Goal: Task Accomplishment & Management: Complete application form

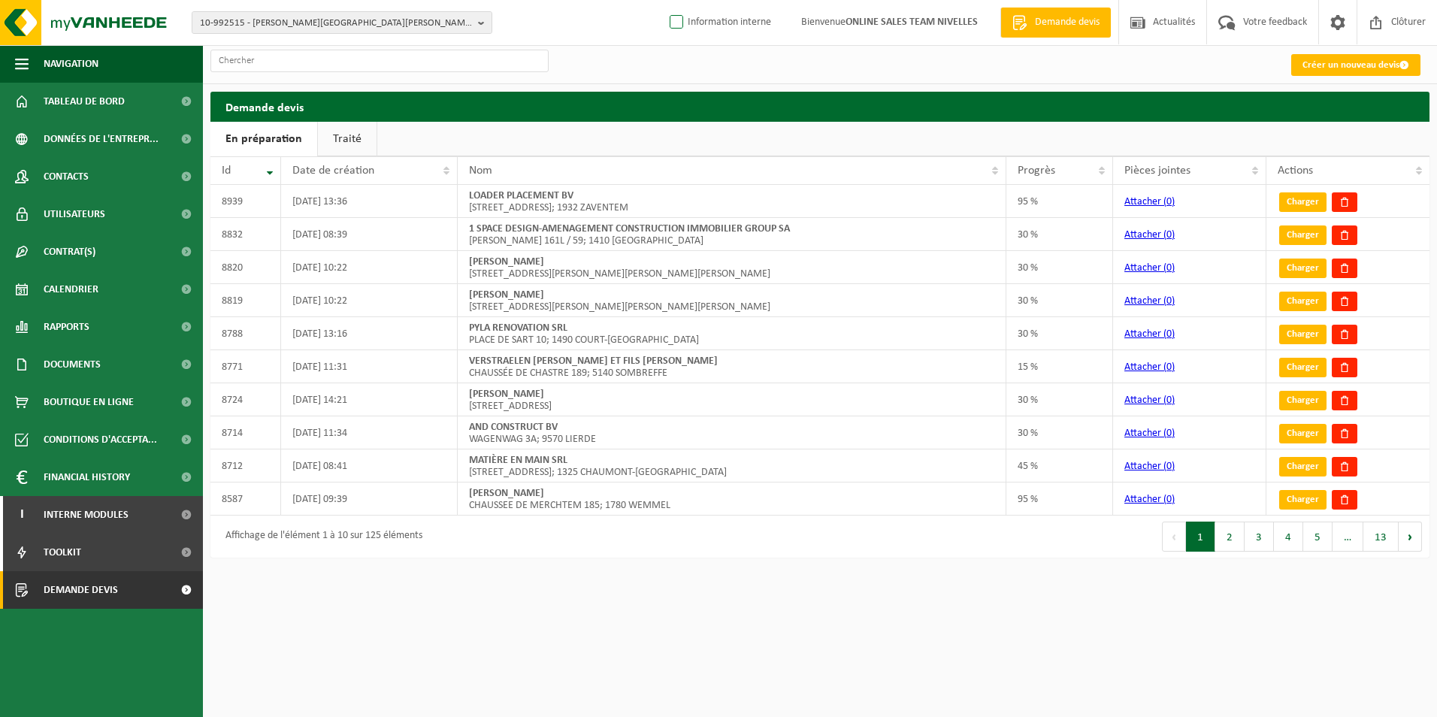
click at [674, 16] on label "Information interne" at bounding box center [718, 22] width 104 height 23
click at [664, 0] on input "Information interne" at bounding box center [663, -1] width 1 height 1
checkbox input "true"
click at [1337, 71] on link "Créer un nouveau devis" at bounding box center [1355, 65] width 129 height 22
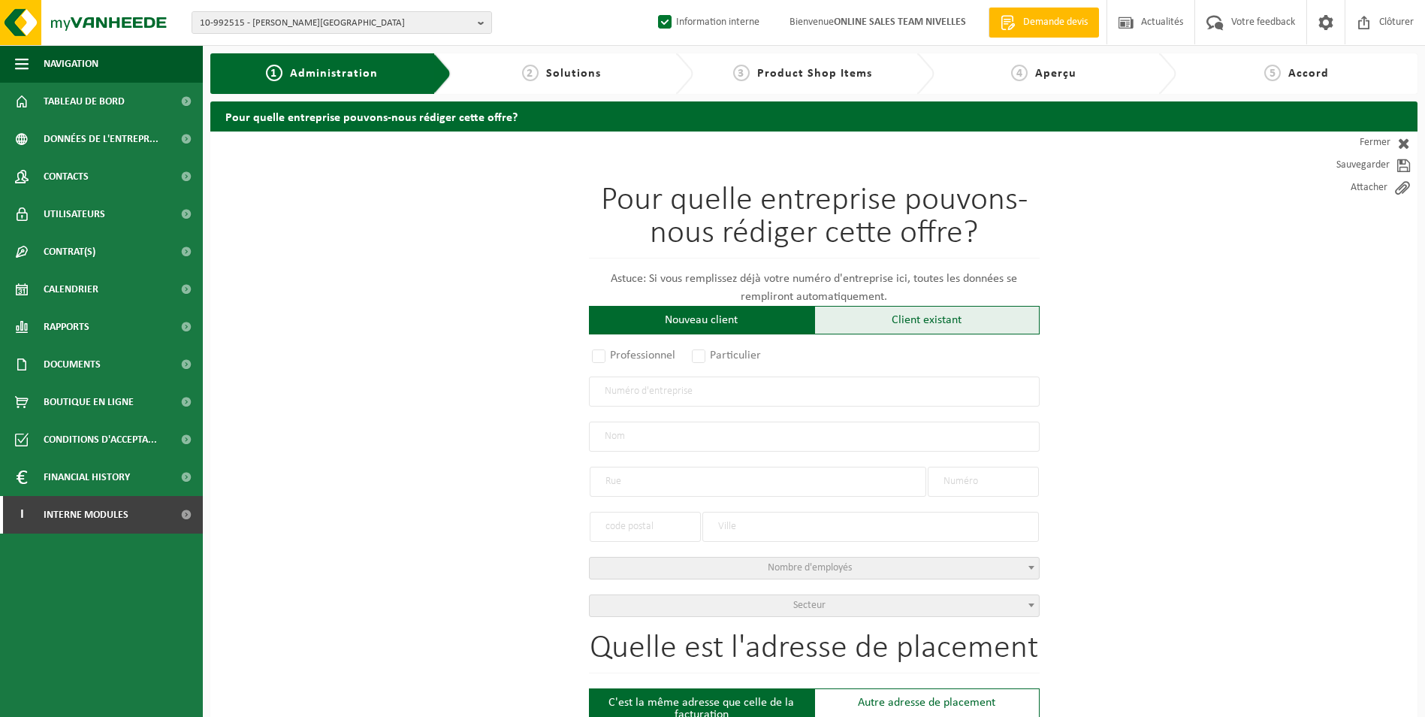
click at [941, 332] on div "Client existant" at bounding box center [926, 320] width 225 height 29
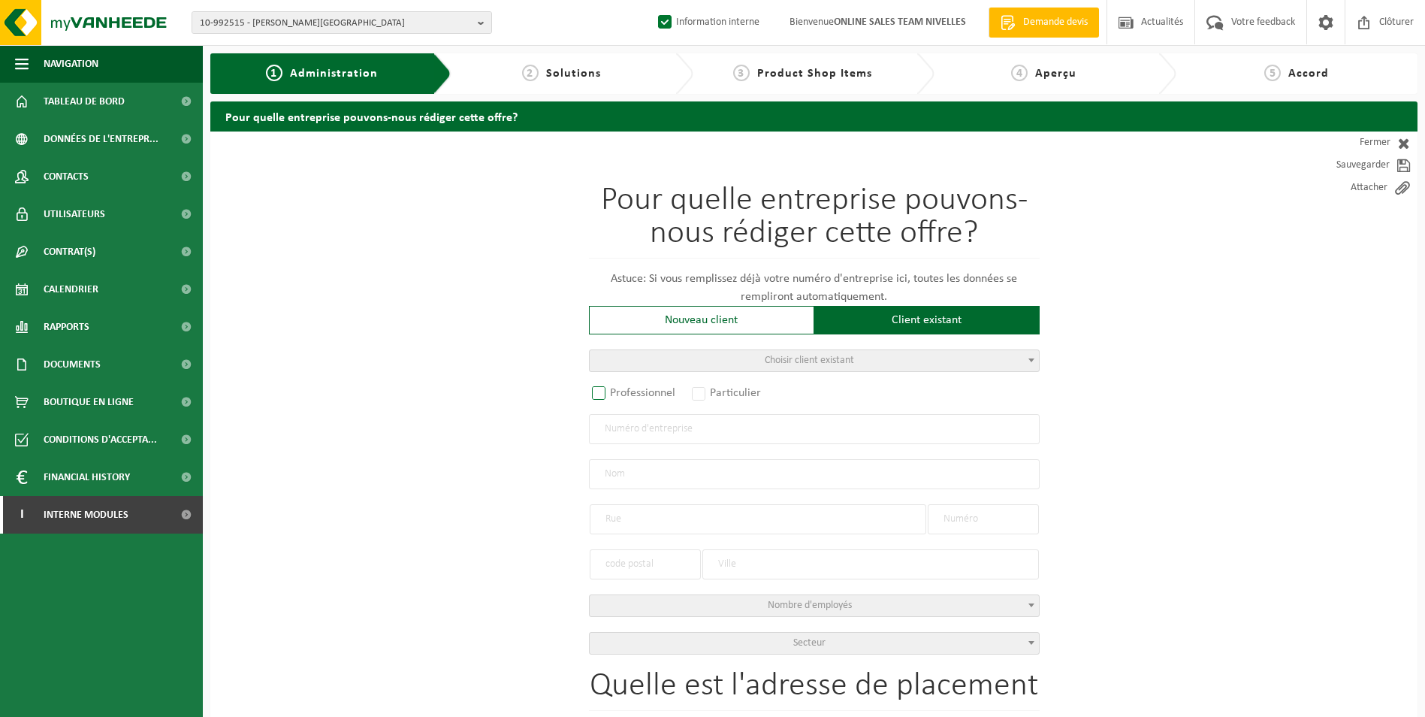
click at [658, 389] on label "Professionnel" at bounding box center [634, 392] width 91 height 21
click at [624, 389] on input "Professionnel" at bounding box center [619, 394] width 10 height 10
radio input "true"
click at [627, 428] on input "text" at bounding box center [814, 429] width 451 height 30
type input "0747838029"
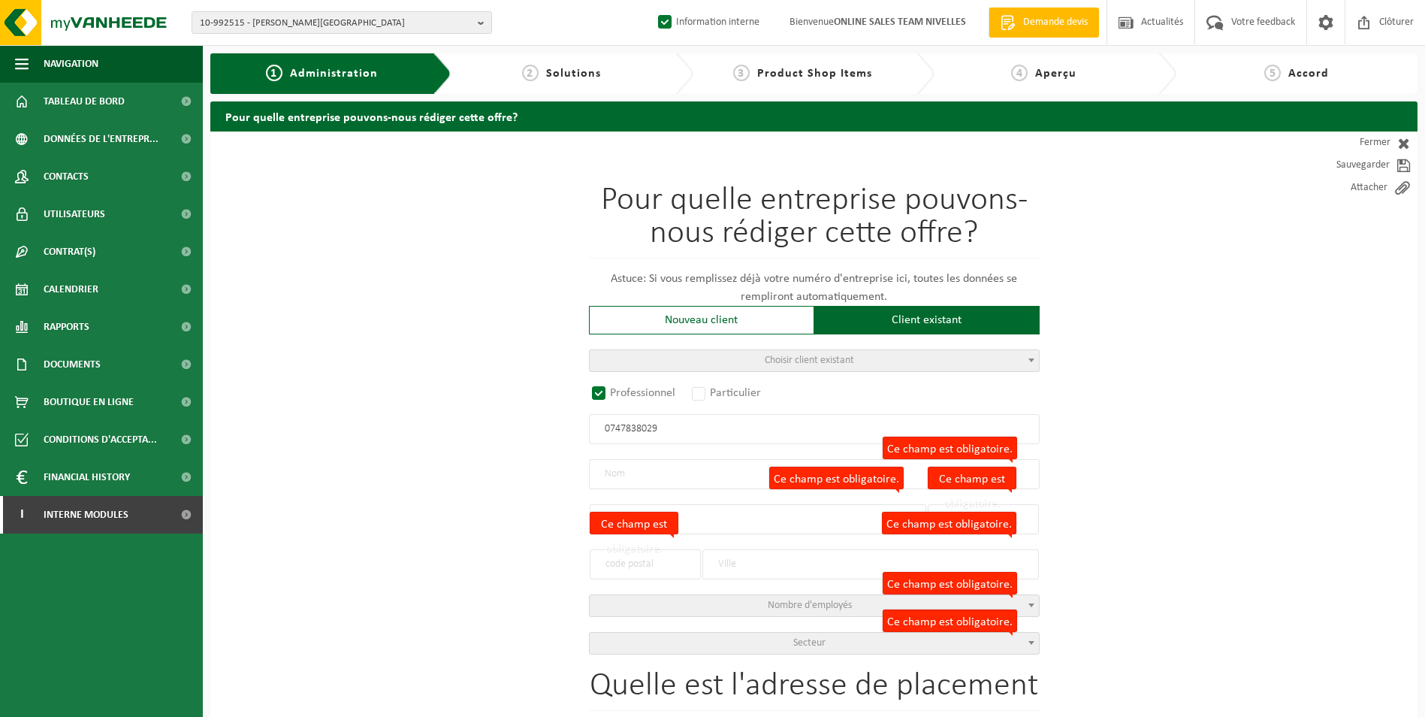
radio input "false"
select select
type input "TOITURES [PERSON_NAME]"
type input "DUISBURGSESTEENWEG"
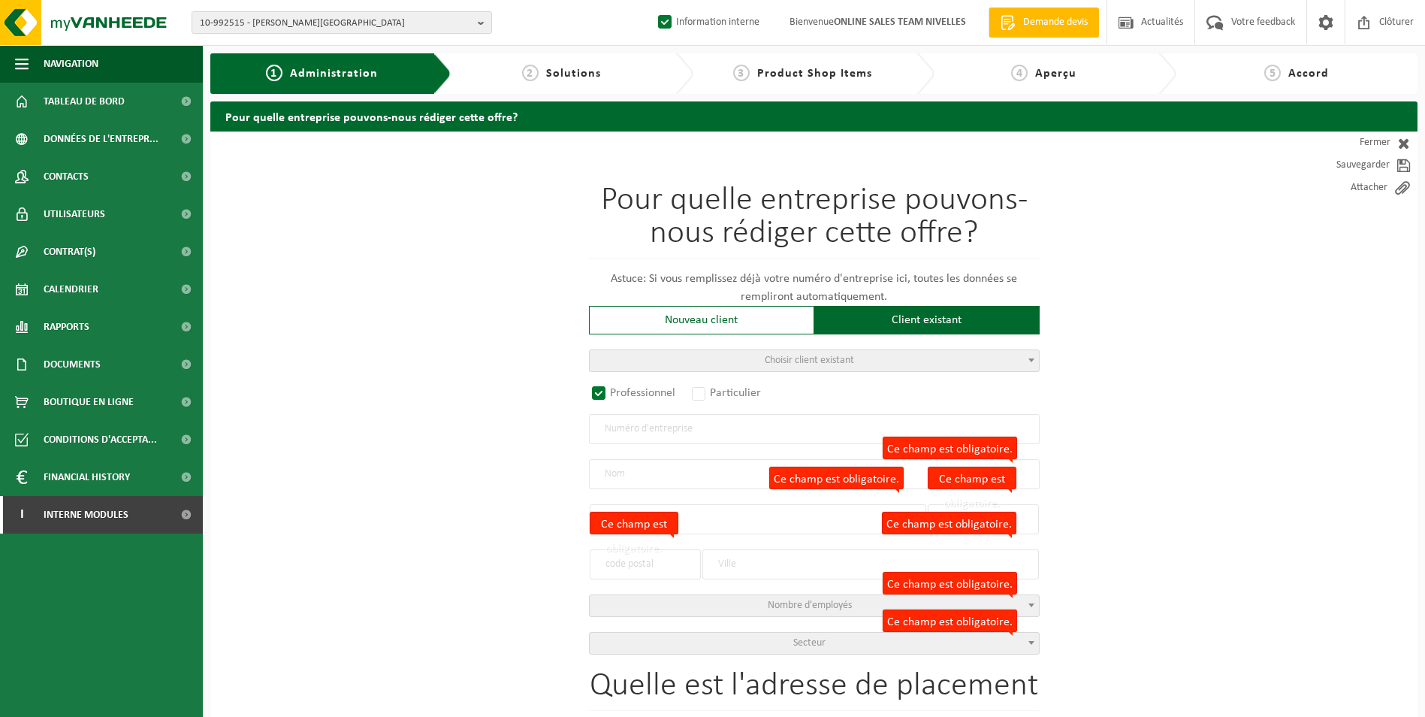
type input "191"
type input "3090"
type input "OVERIJSE"
type input "2306659604"
radio input "true"
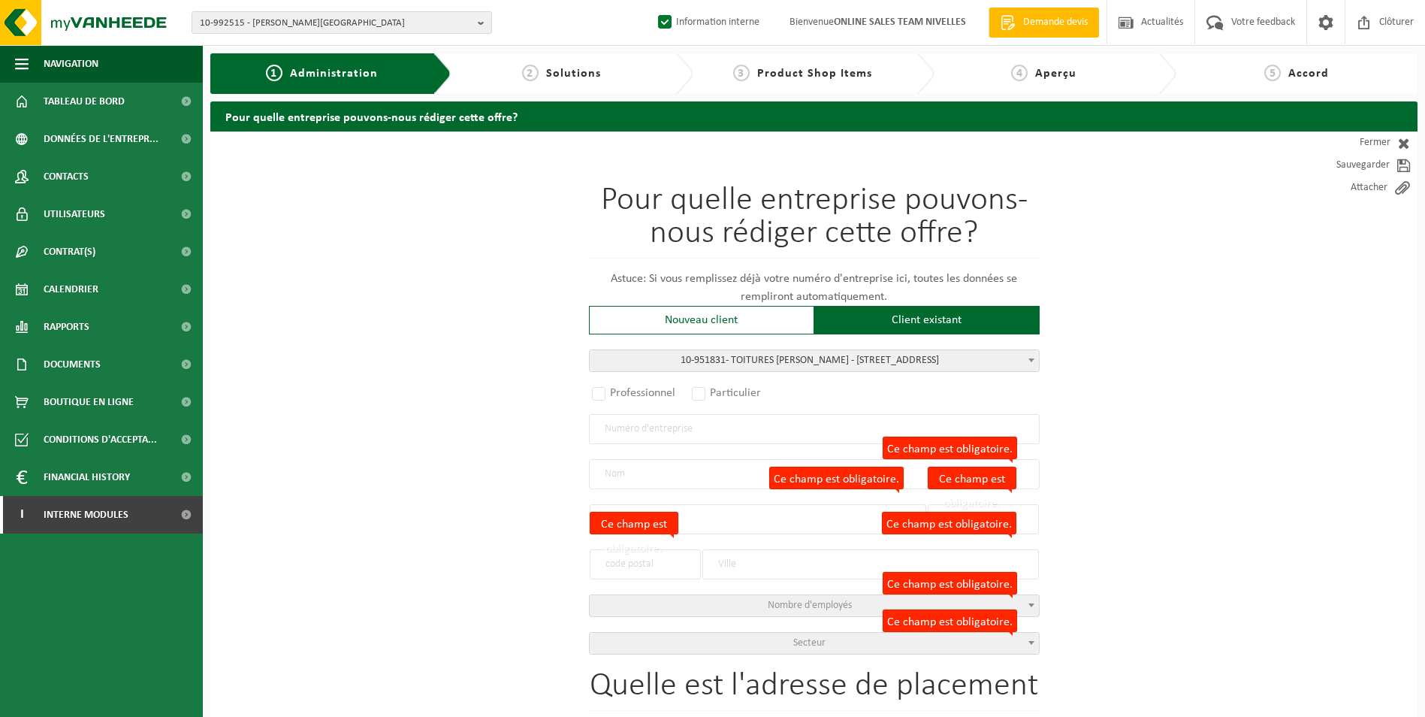
select select "146143"
type input "0747.838.029"
type input "TOITURES [PERSON_NAME]"
type input "DUISBURGSESTEENWEG"
type input "191"
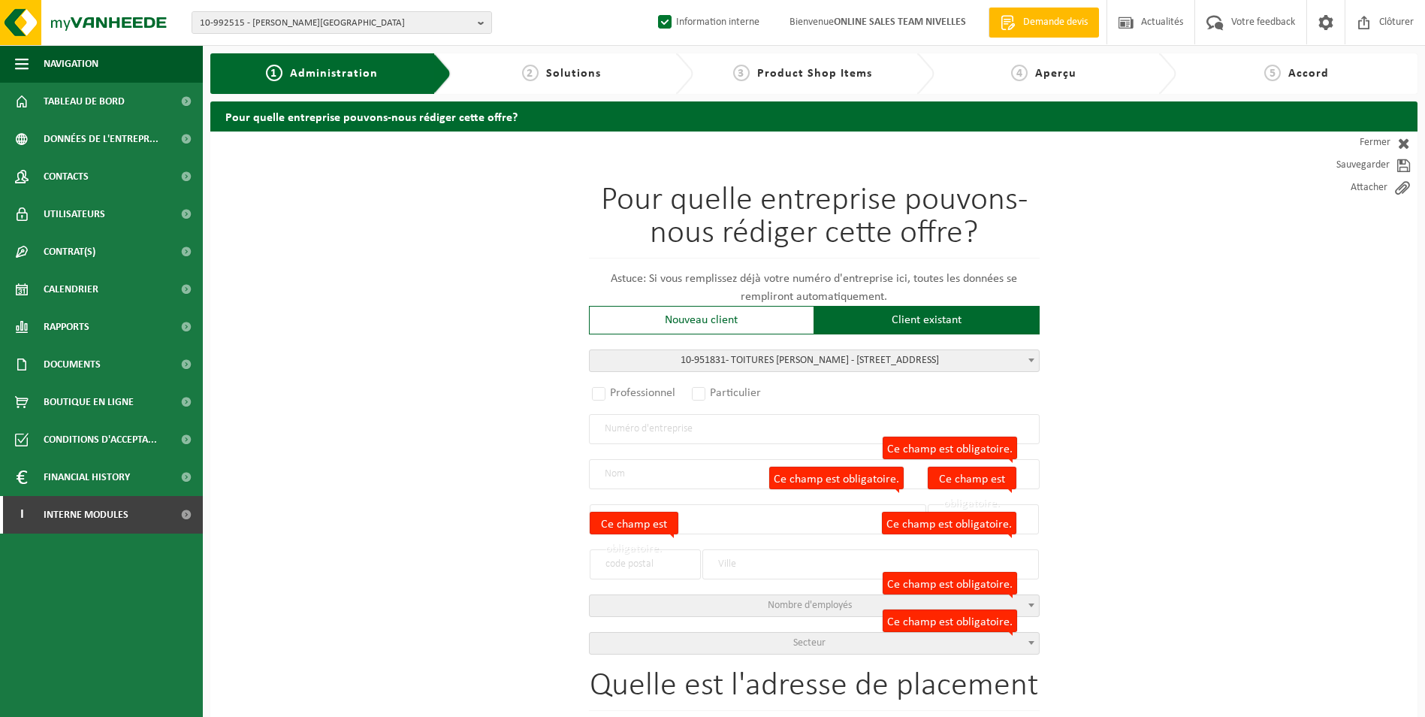
type input "3090"
type input "OVERIJSE"
select select "11"
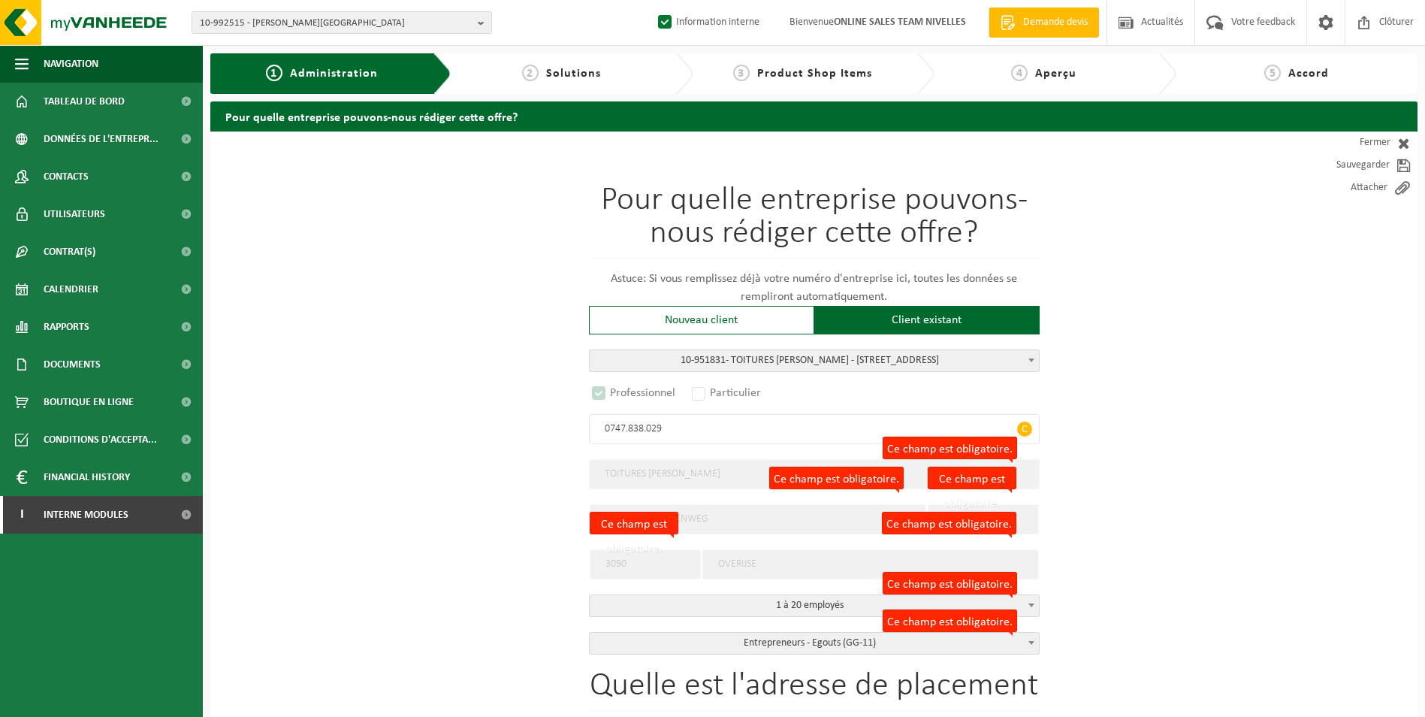
select select "D"
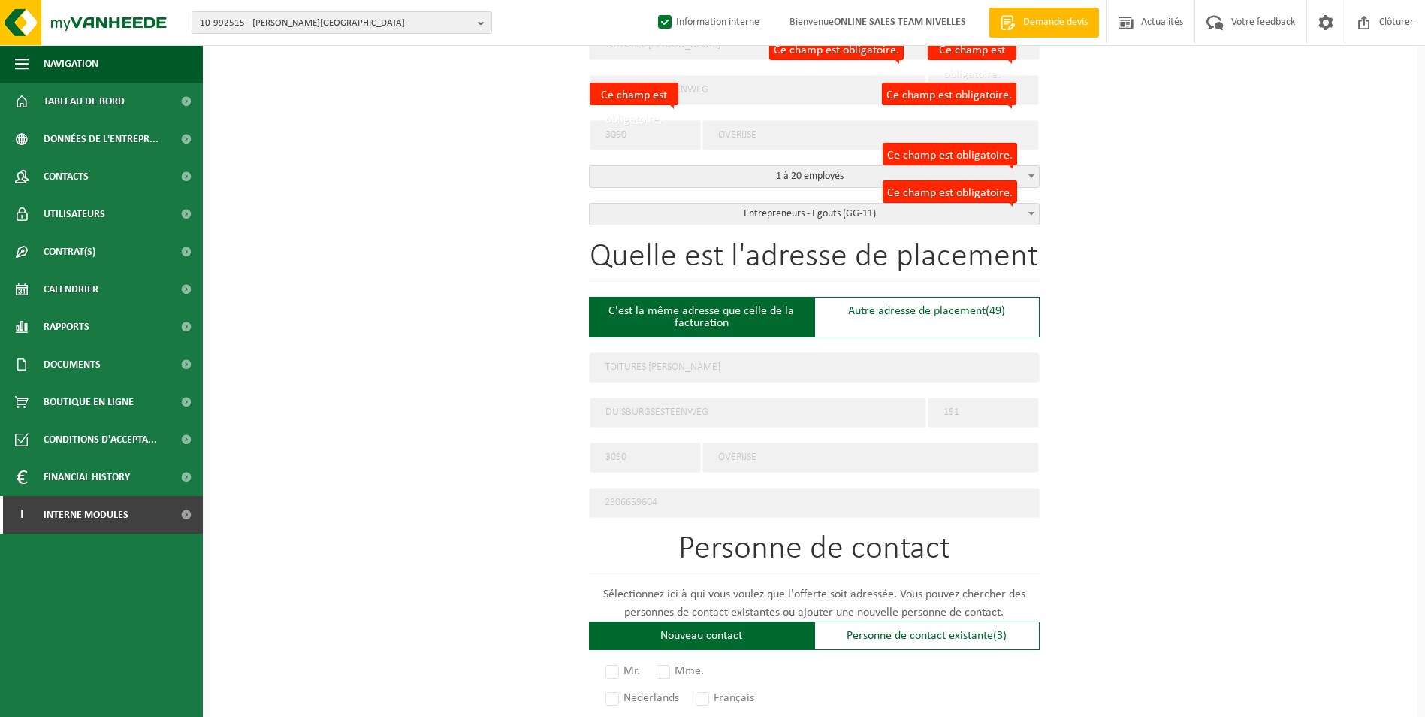
scroll to position [526, 0]
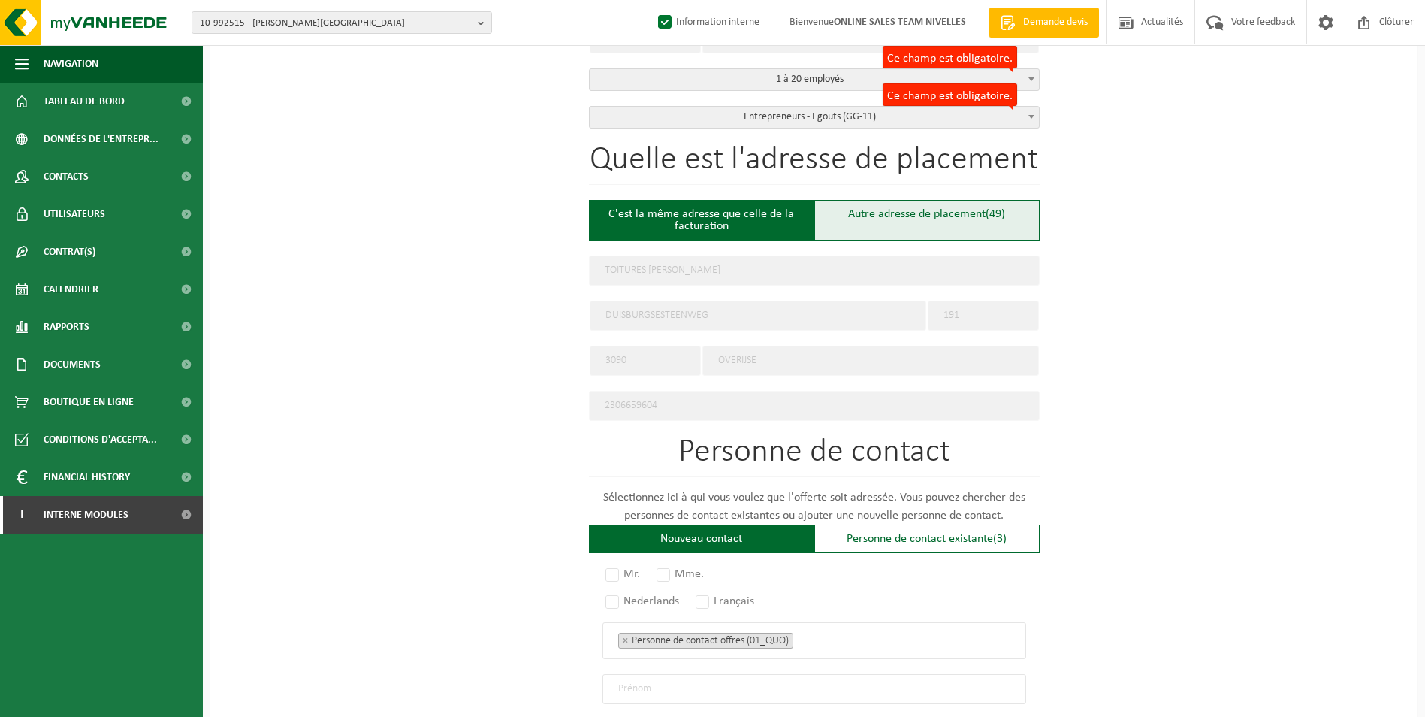
click at [875, 228] on div "Autre adresse de placement (49)" at bounding box center [926, 220] width 225 height 41
type input "Chantier -"
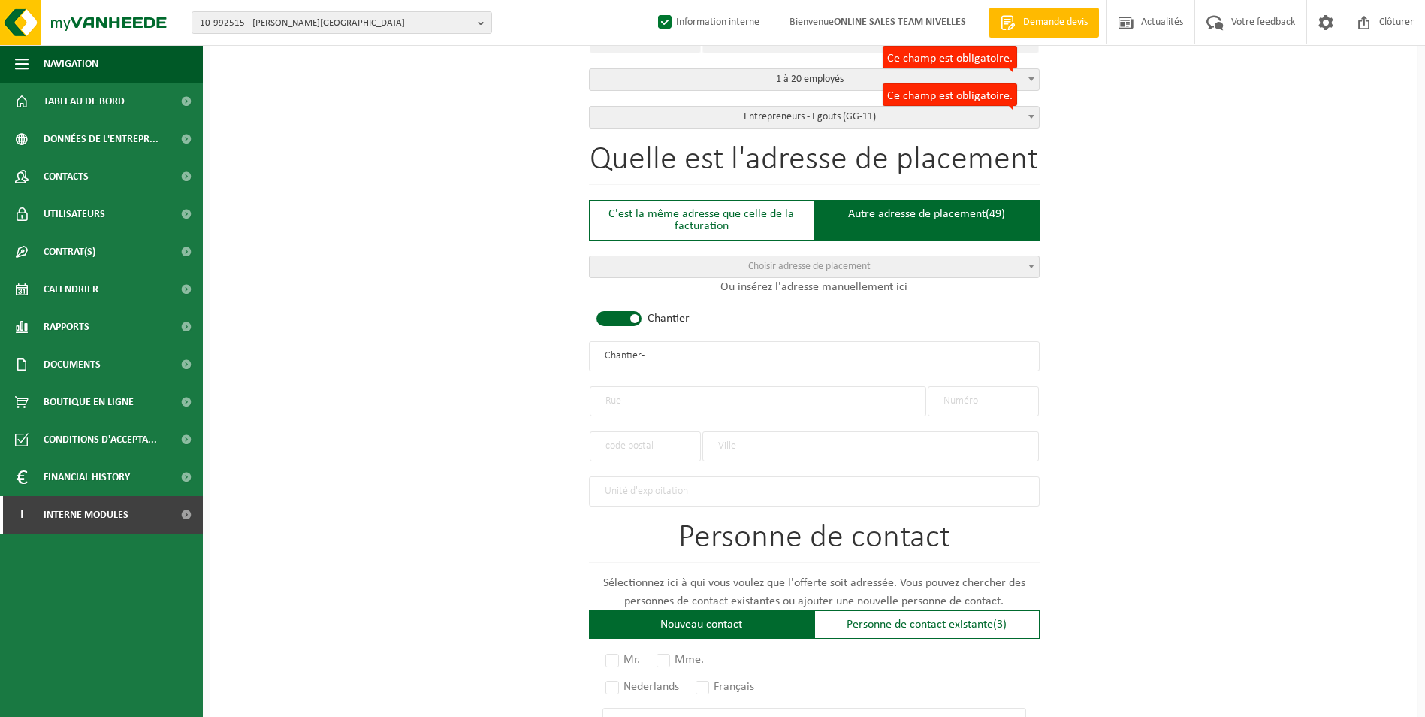
click at [636, 315] on span at bounding box center [619, 318] width 45 height 15
click at [641, 403] on input "text" at bounding box center [758, 401] width 337 height 30
type input "AVENUE DES ETRES ROUGES"
click at [967, 397] on input "text" at bounding box center [983, 401] width 111 height 30
type input "82"
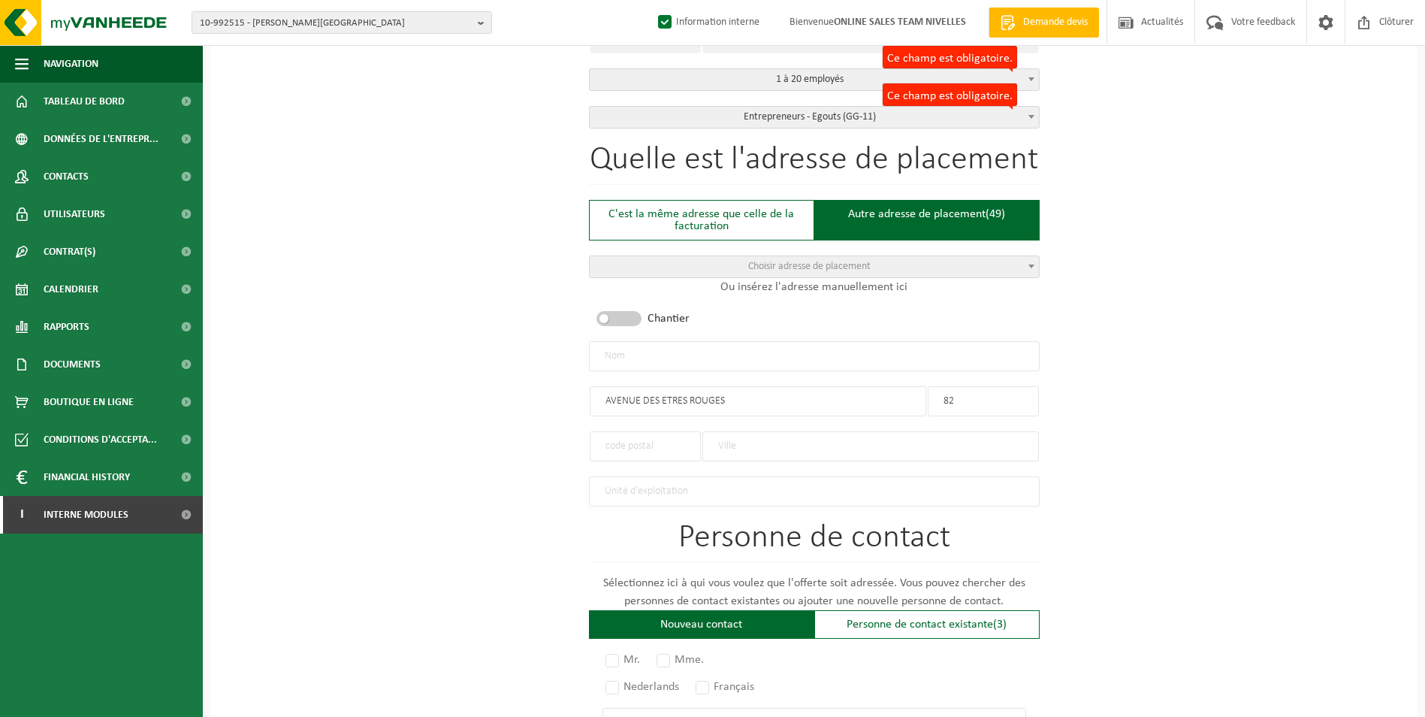
click at [745, 444] on input "text" at bounding box center [871, 446] width 337 height 30
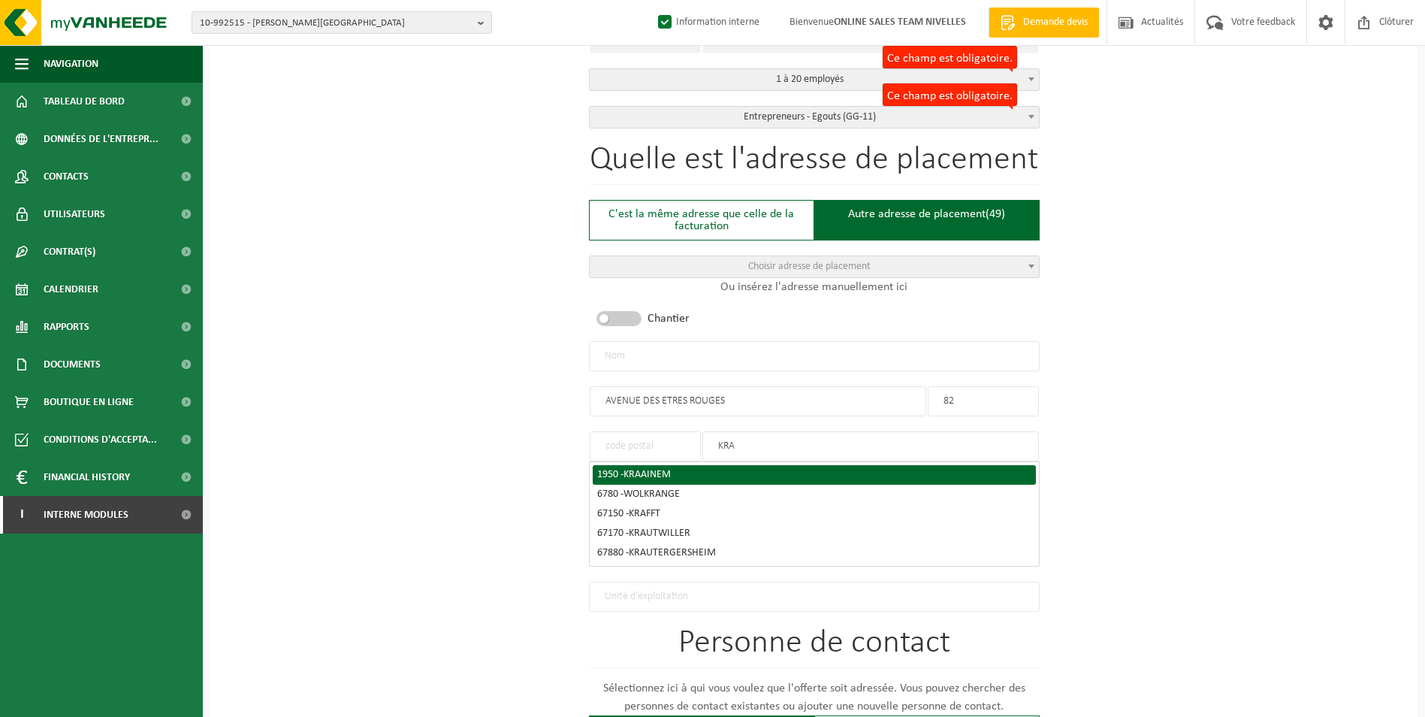
type input "KRA"
click at [681, 470] on div "1950 - KRAAINEM" at bounding box center [814, 475] width 434 height 11
type input "1950"
type input "KRAAINEM"
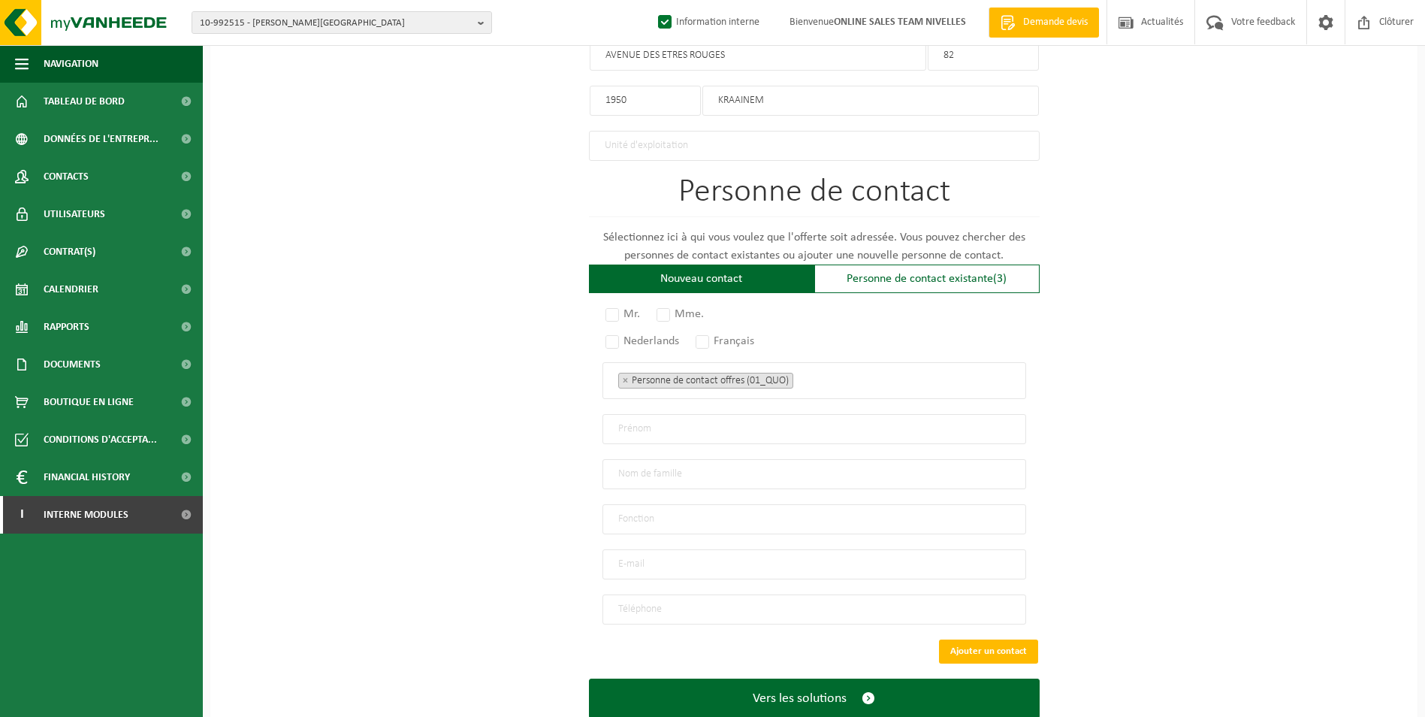
scroll to position [907, 0]
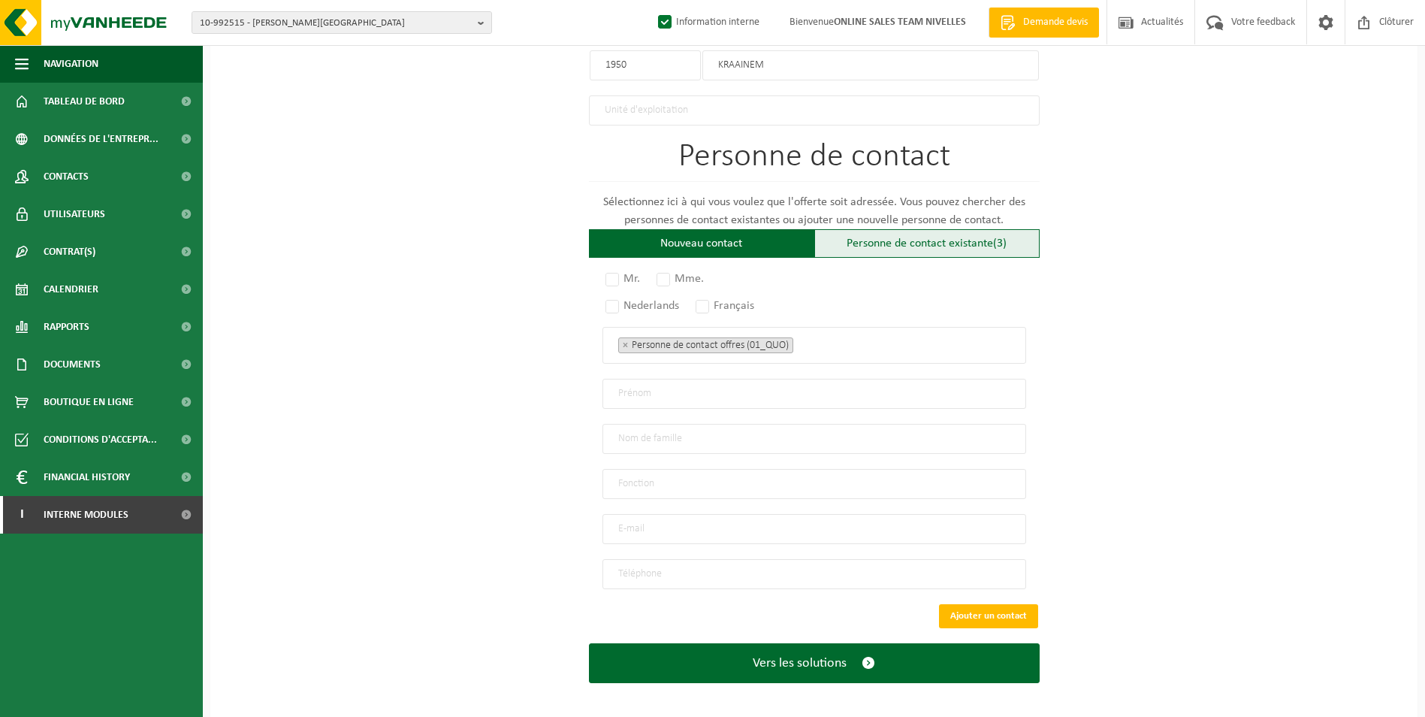
click at [959, 234] on div "Personne de contact existante (3)" at bounding box center [926, 243] width 225 height 29
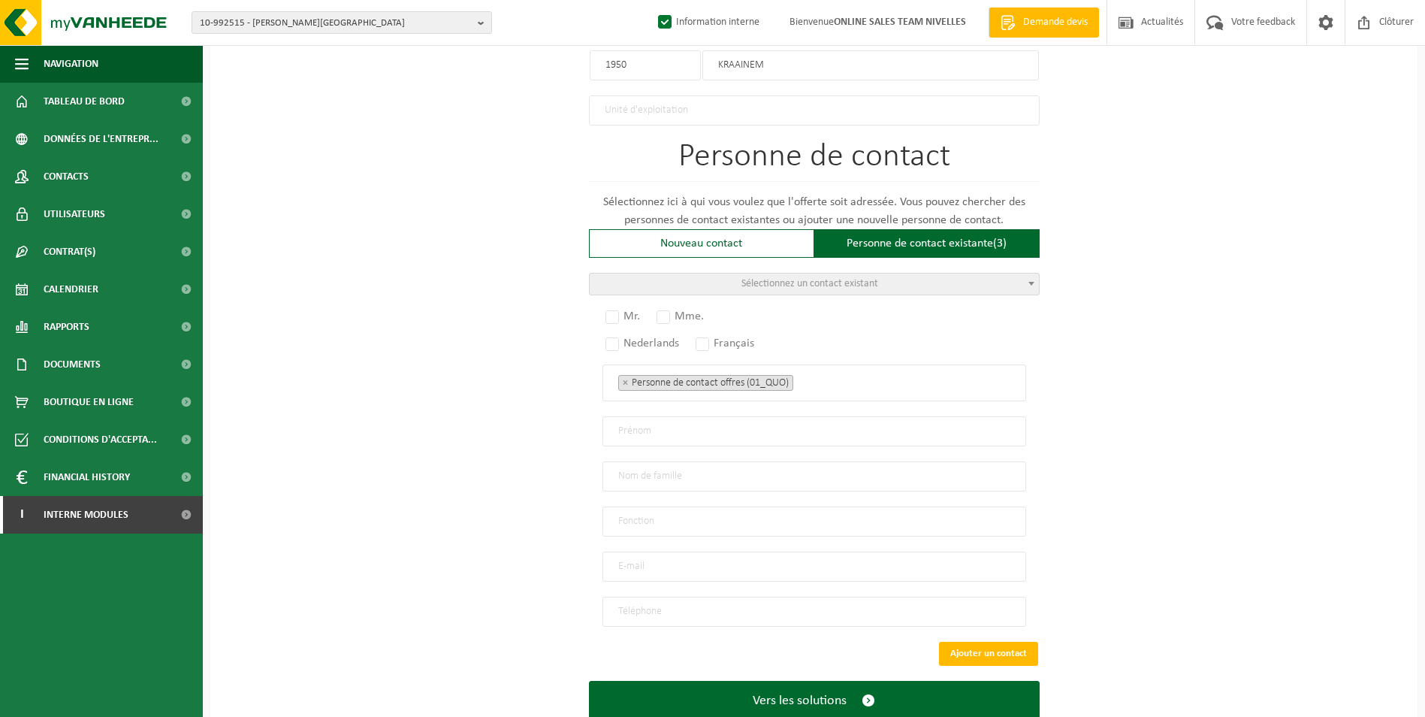
click at [872, 280] on span "Sélectionnez un contact existant" at bounding box center [810, 283] width 137 height 11
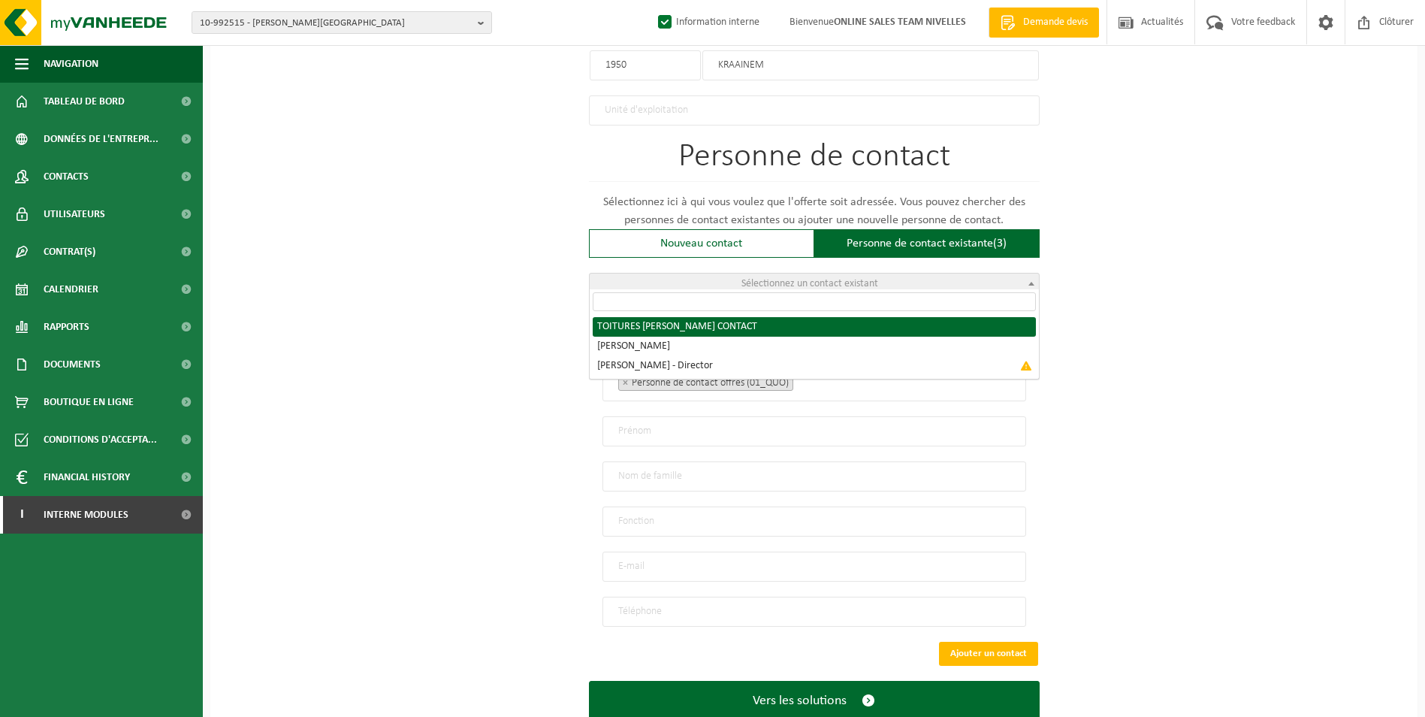
radio input "true"
select select "{"code":"10-951832","firstname":"CONTACT","surname":"TOITURES BERTRAND SRL","ge…"
type input "CONTACT"
type input "TOITURES [PERSON_NAME]"
type input "toitures.bertrand@outlook.com"
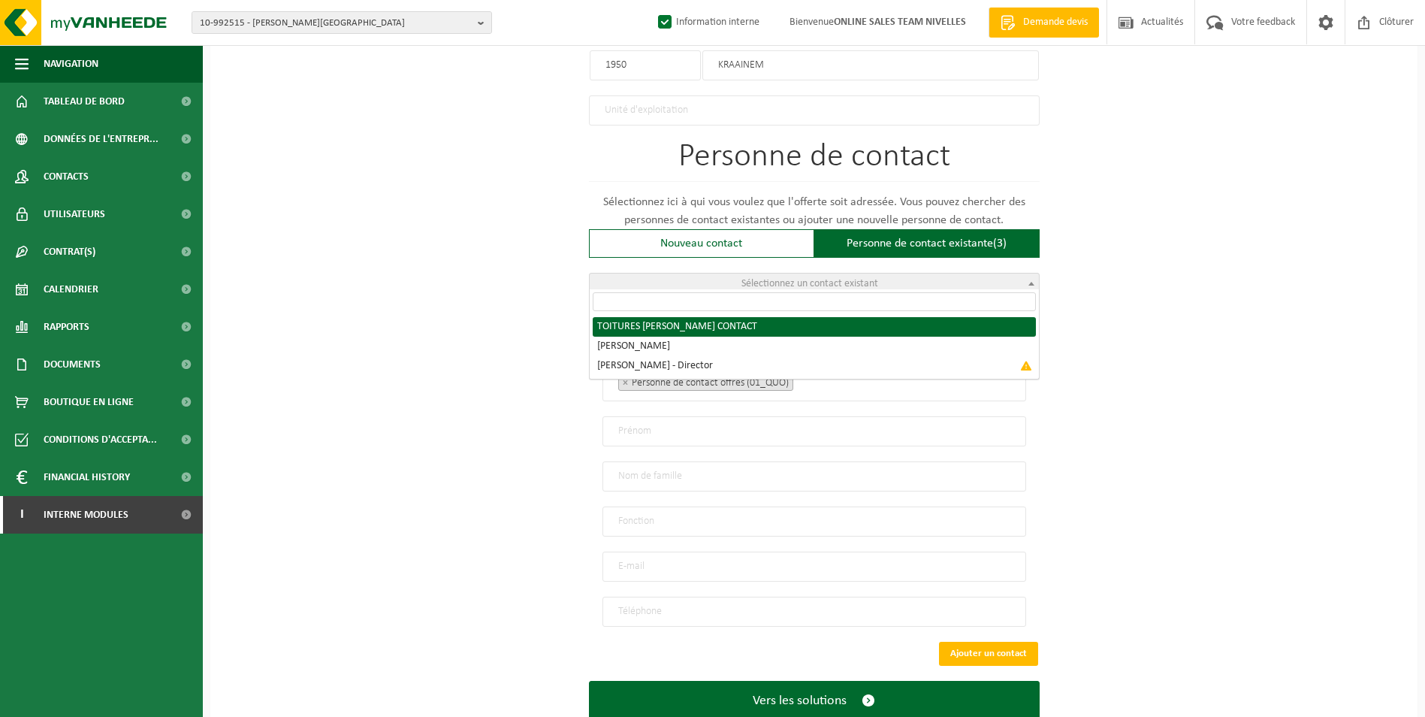
type input "0474 / 04 97 11"
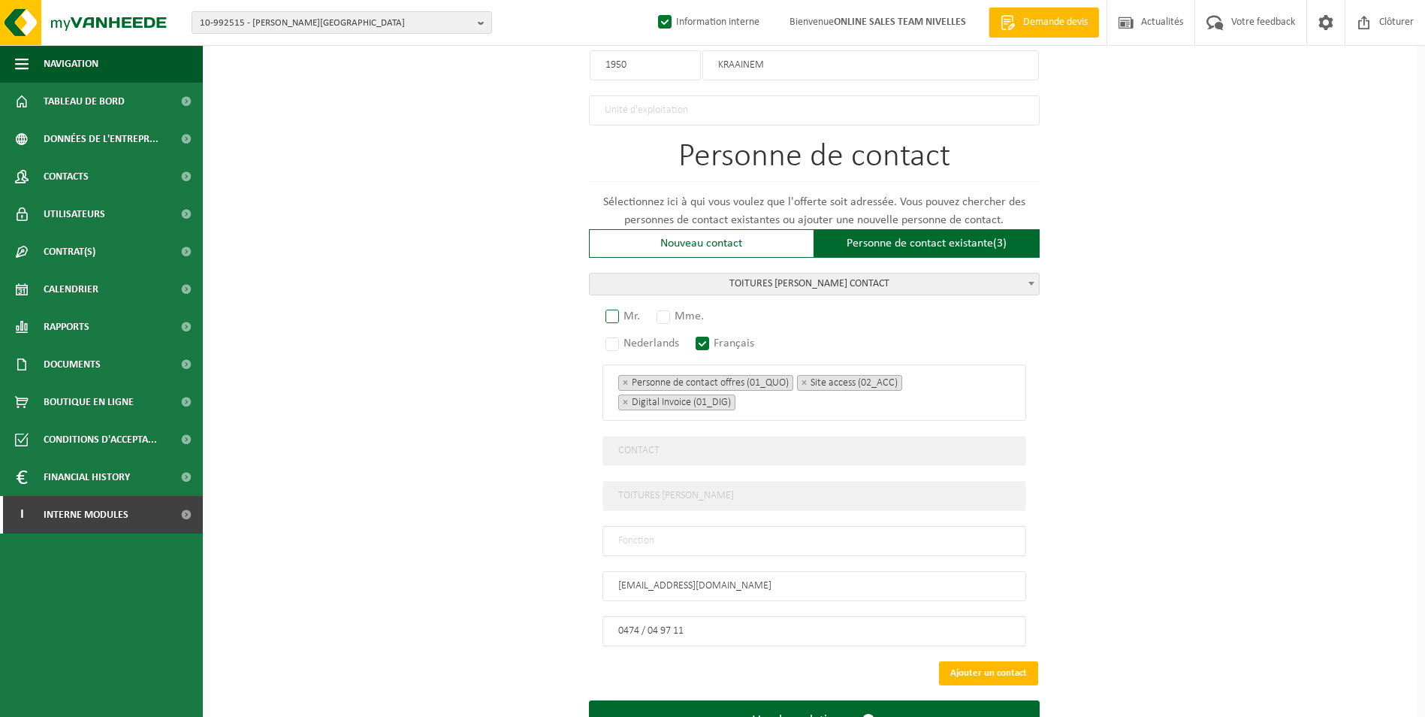
click at [606, 308] on label "Mr." at bounding box center [624, 316] width 42 height 21
radio input "true"
click at [646, 536] on input "text" at bounding box center [815, 541] width 424 height 30
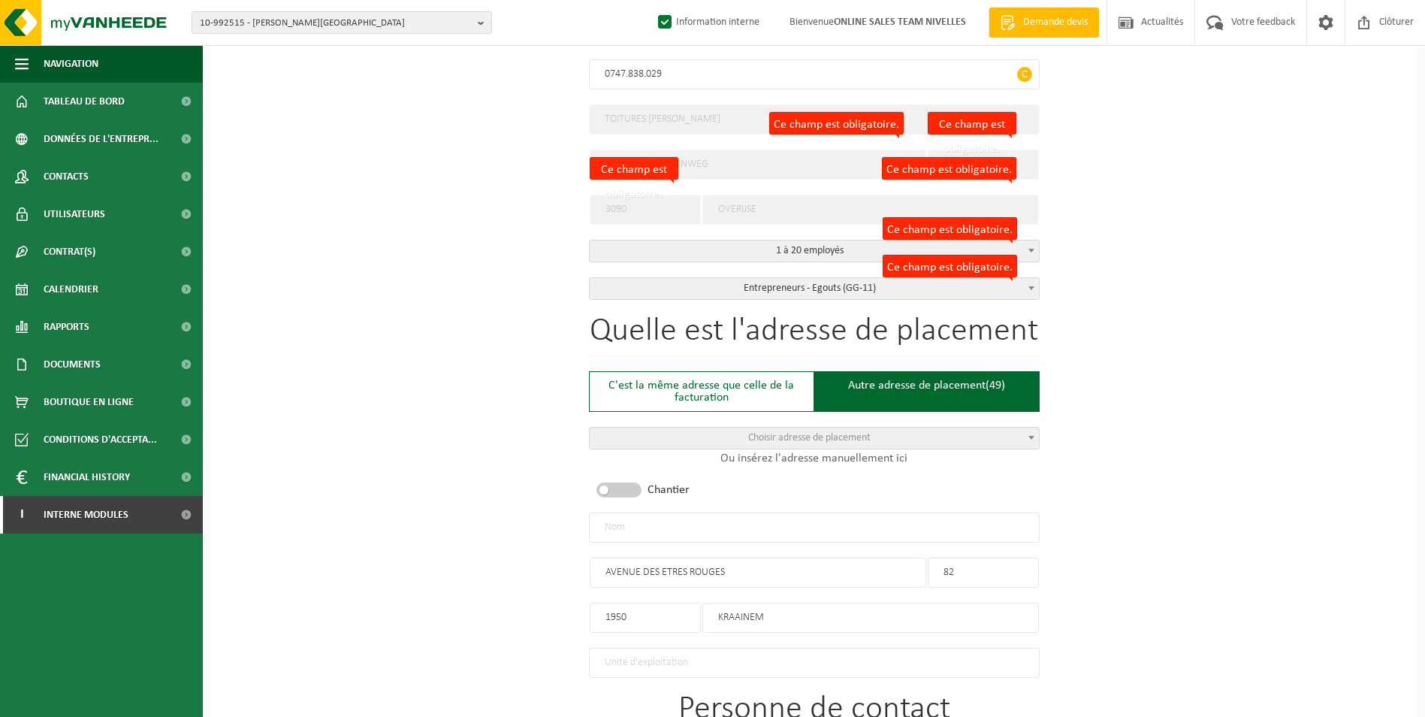
scroll to position [381, 0]
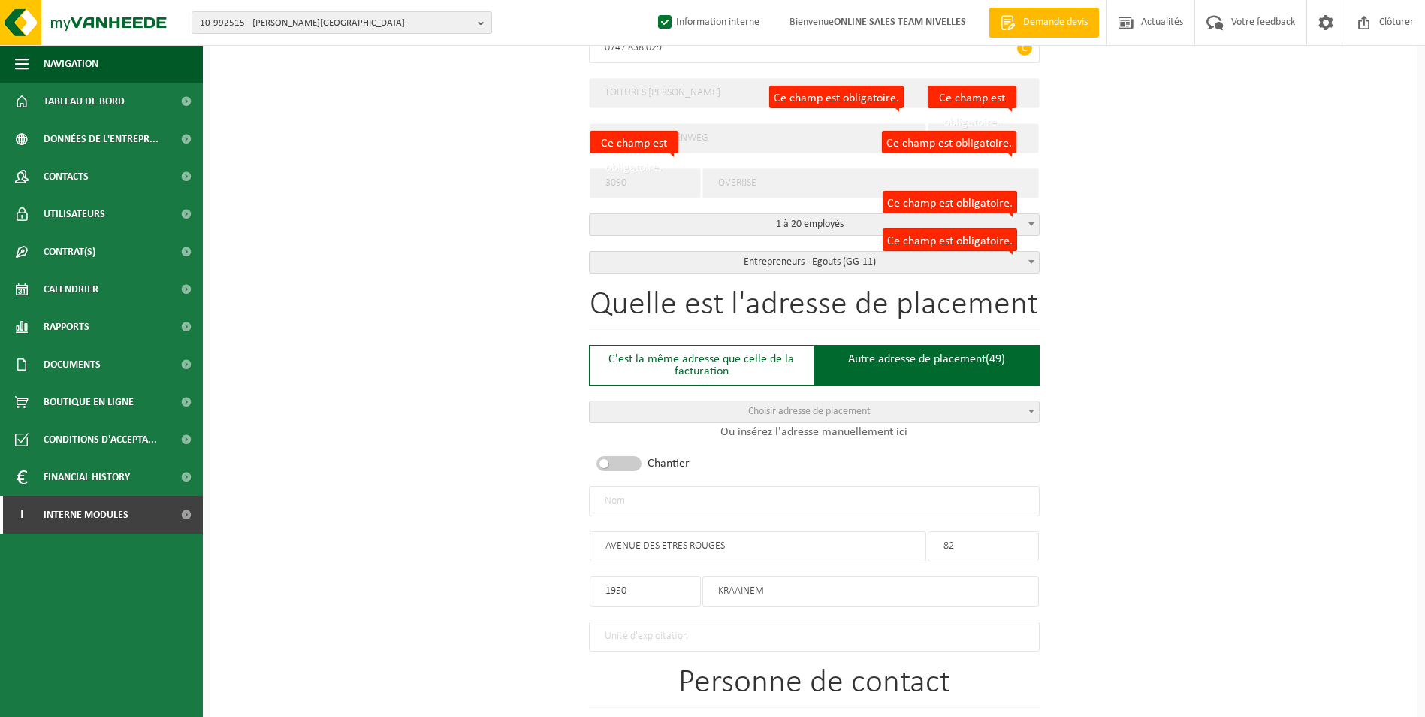
type input "CONTACT"
click at [699, 503] on input "text" at bounding box center [814, 501] width 451 height 30
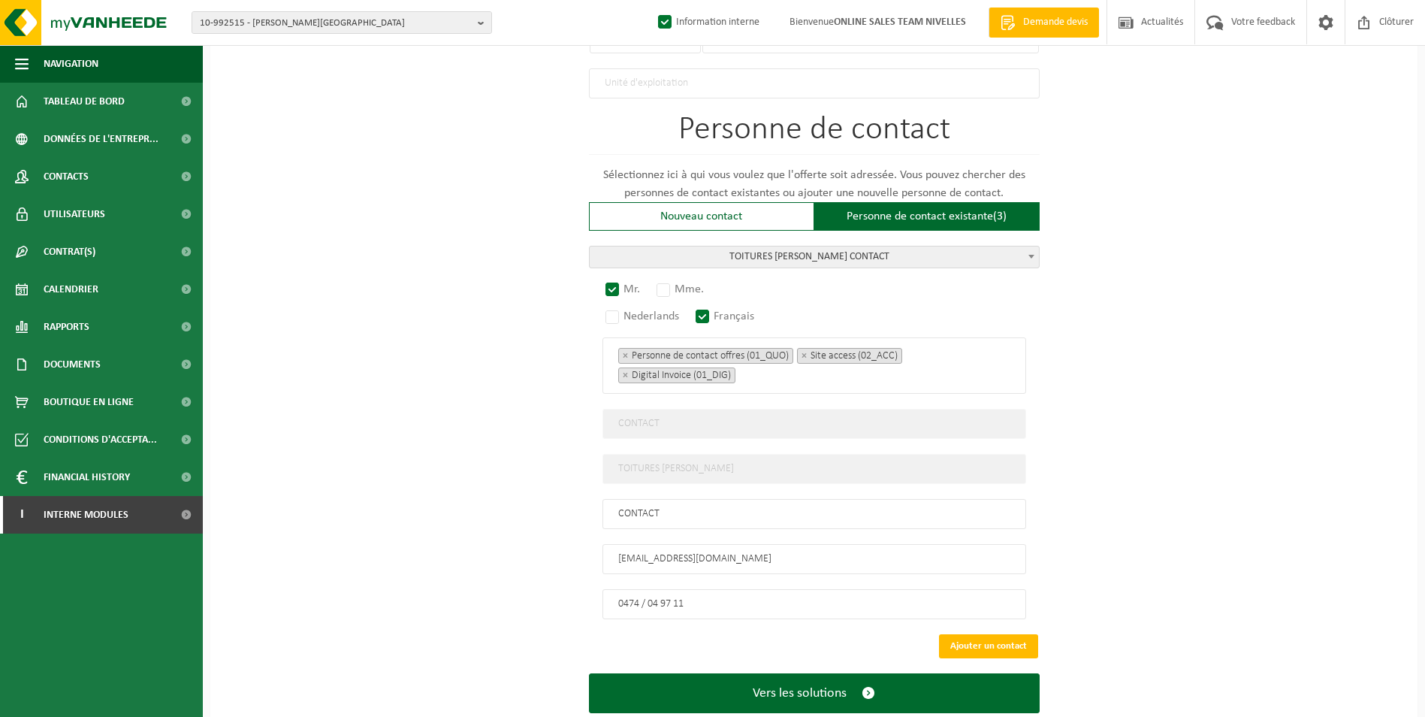
scroll to position [964, 0]
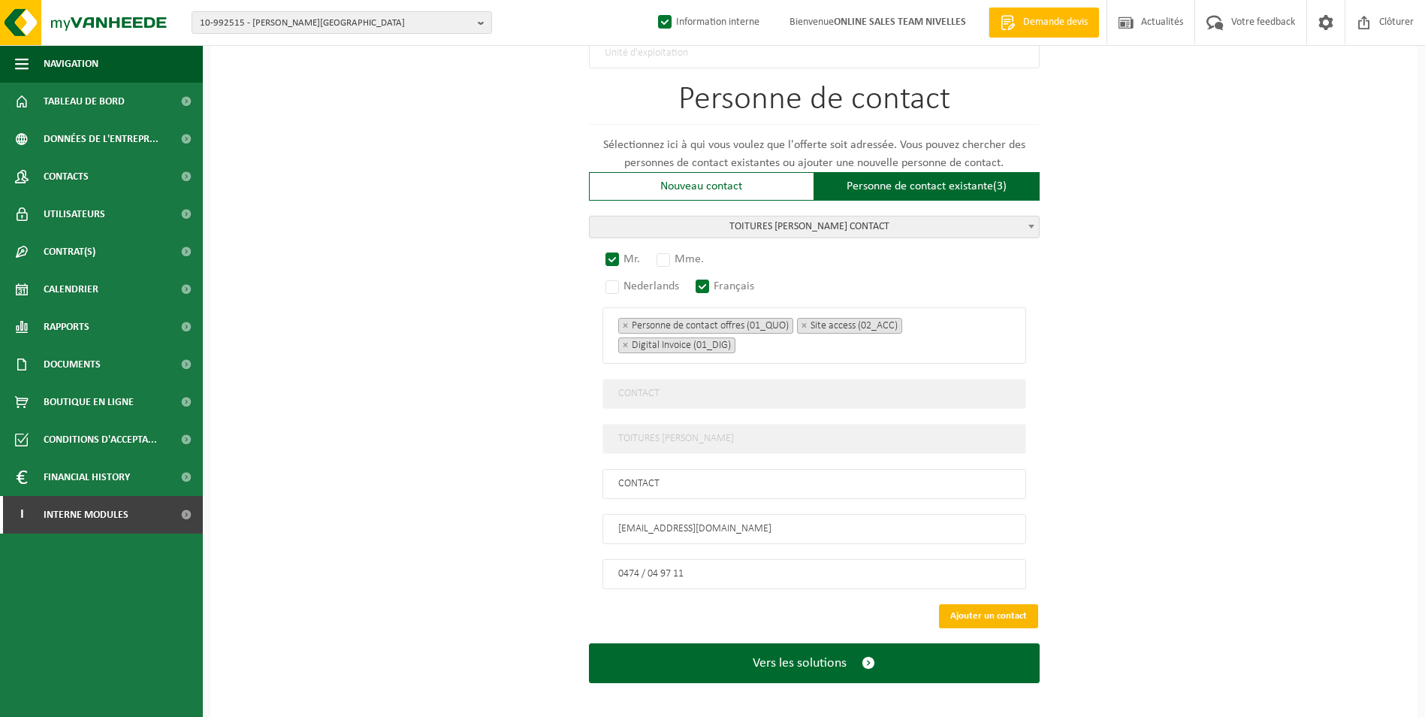
type input "TOITURES BERTRAND SRL-KRAAINEM"
click at [996, 609] on button "Ajouter un contact" at bounding box center [988, 616] width 99 height 24
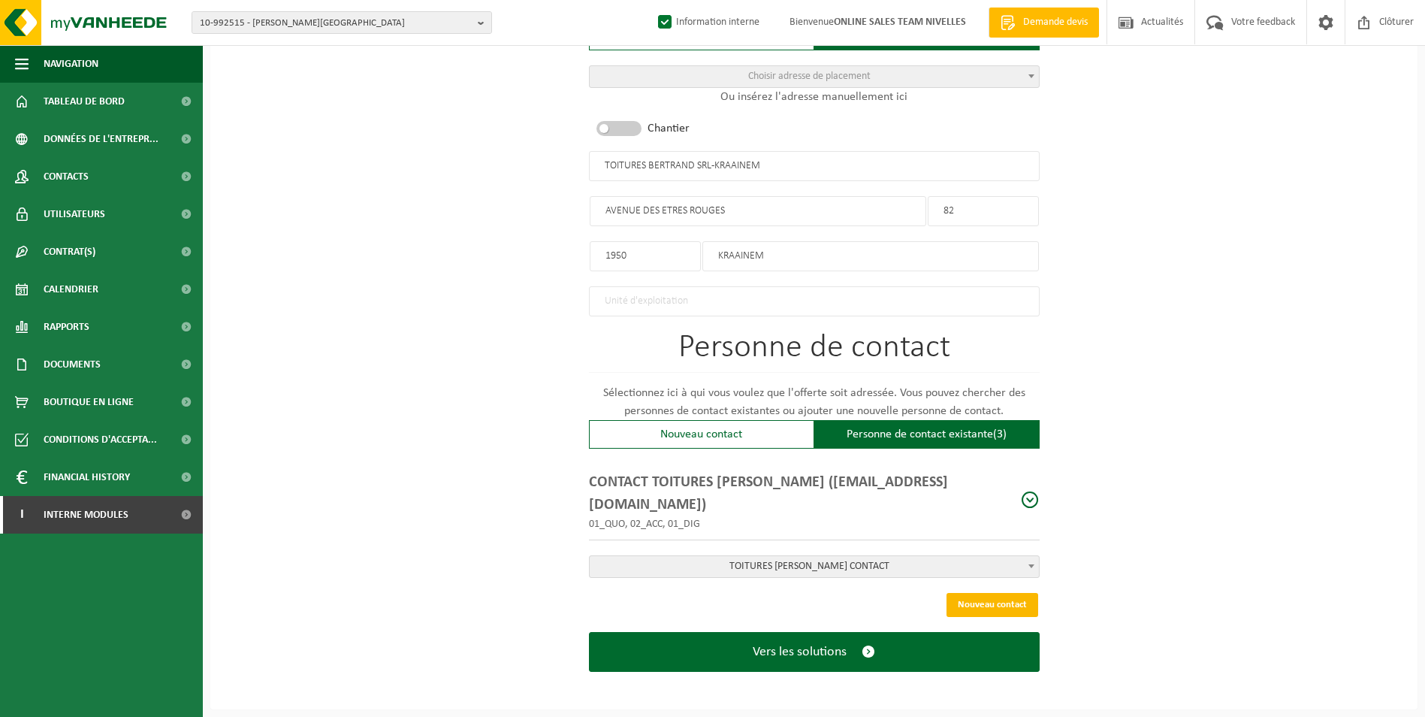
scroll to position [709, 0]
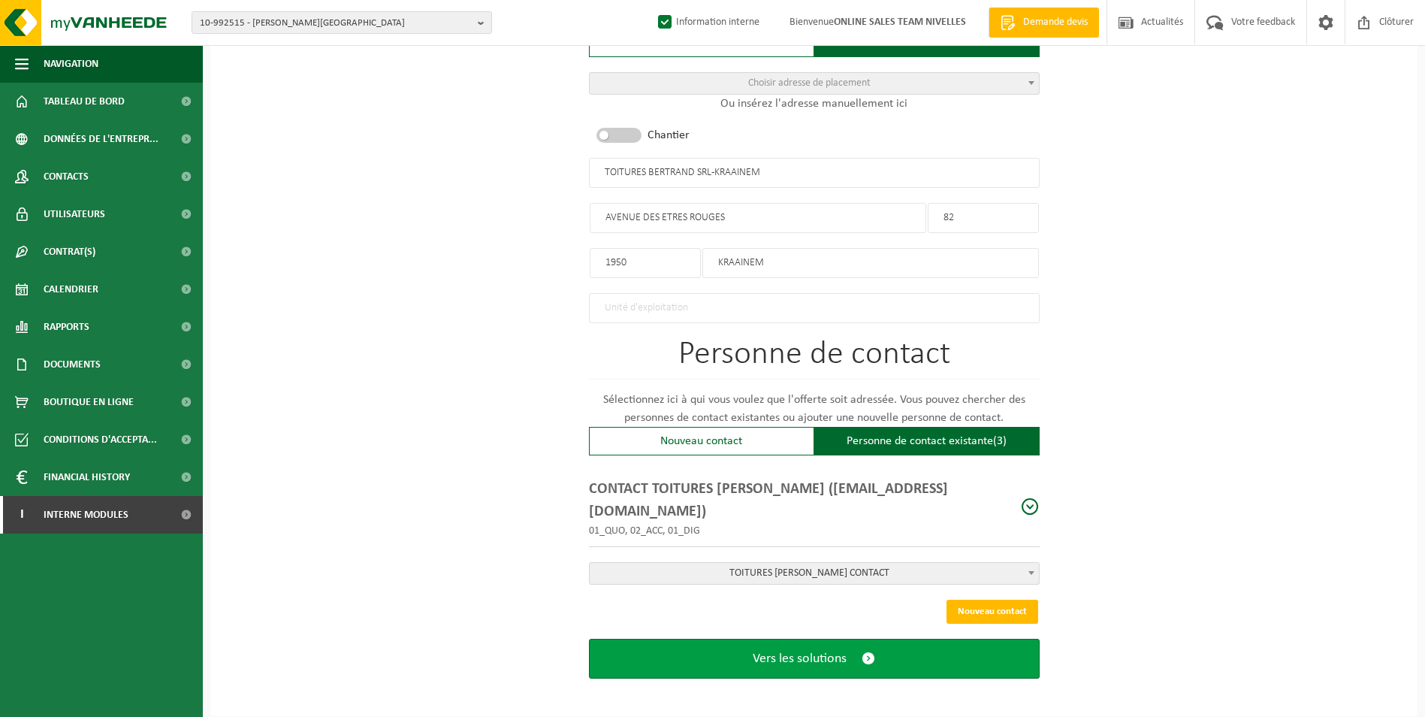
click at [807, 659] on span "Vers les solutions" at bounding box center [800, 659] width 94 height 16
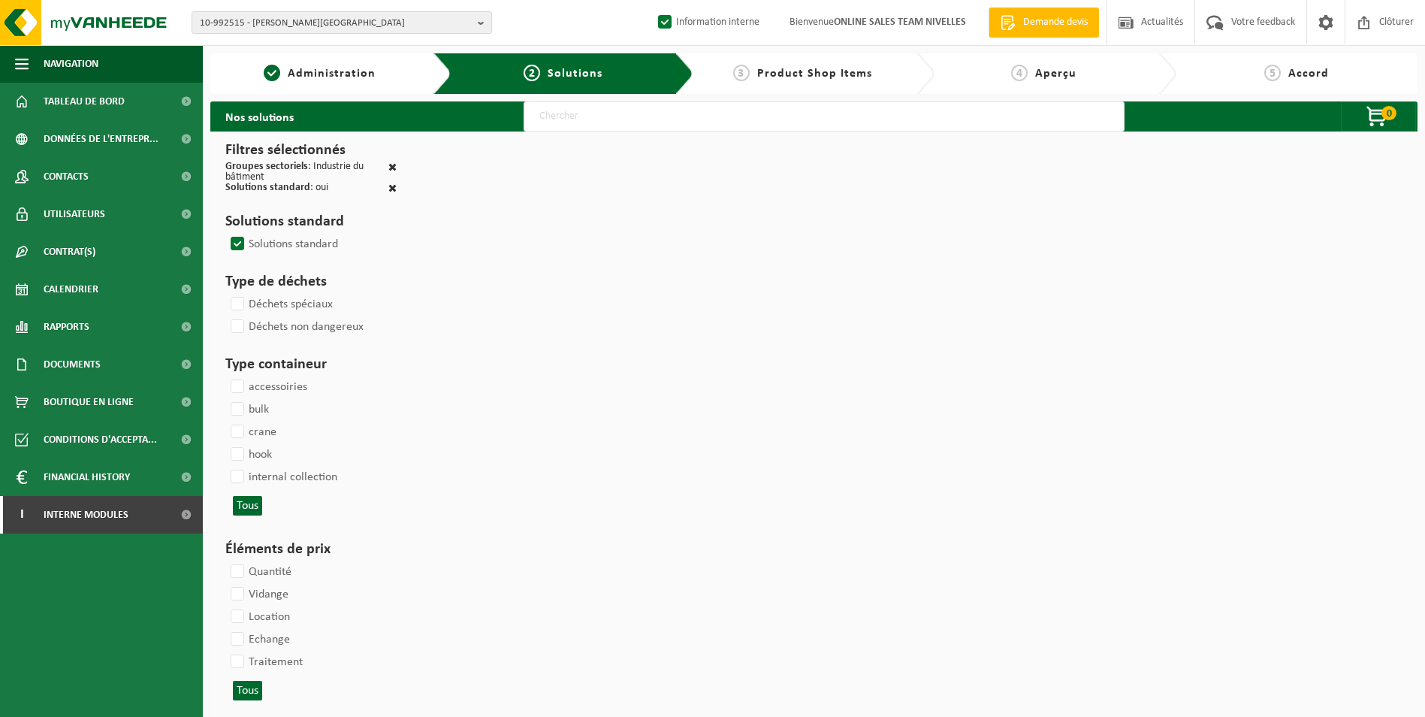
select select
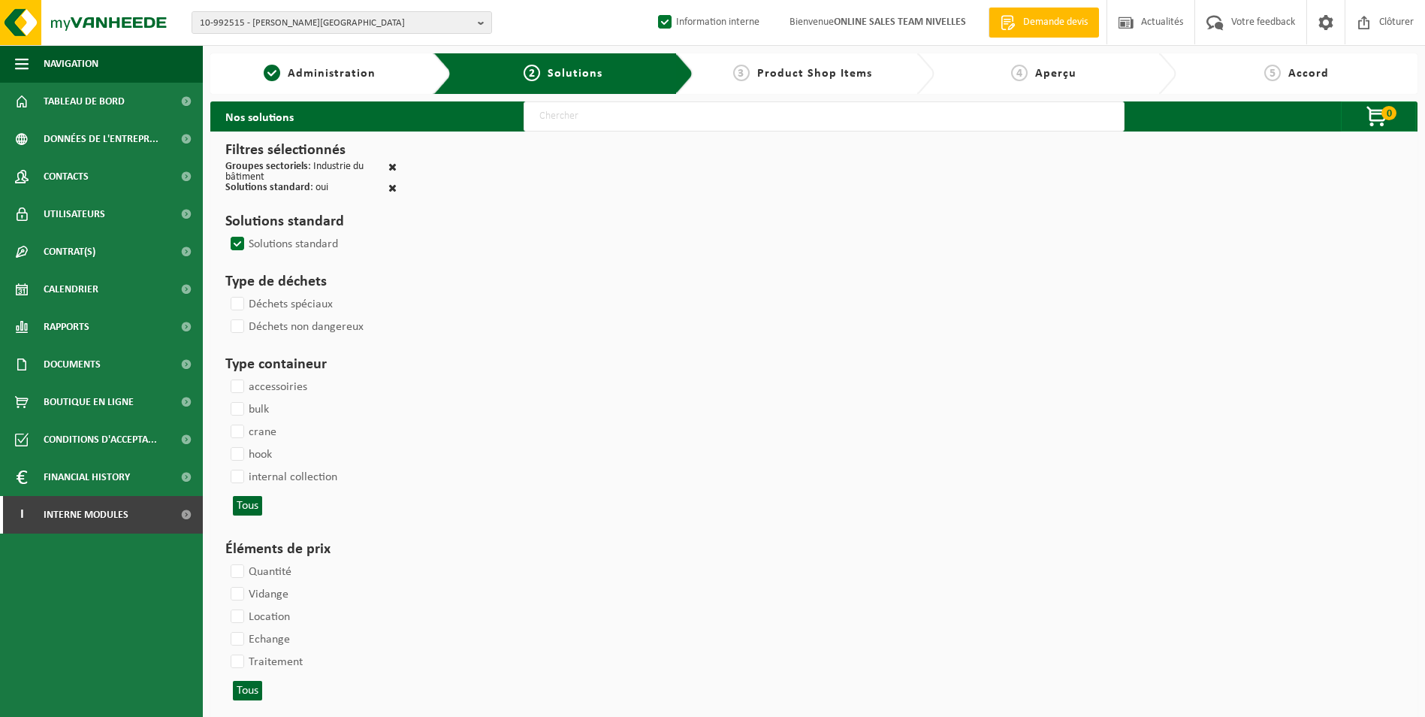
select select
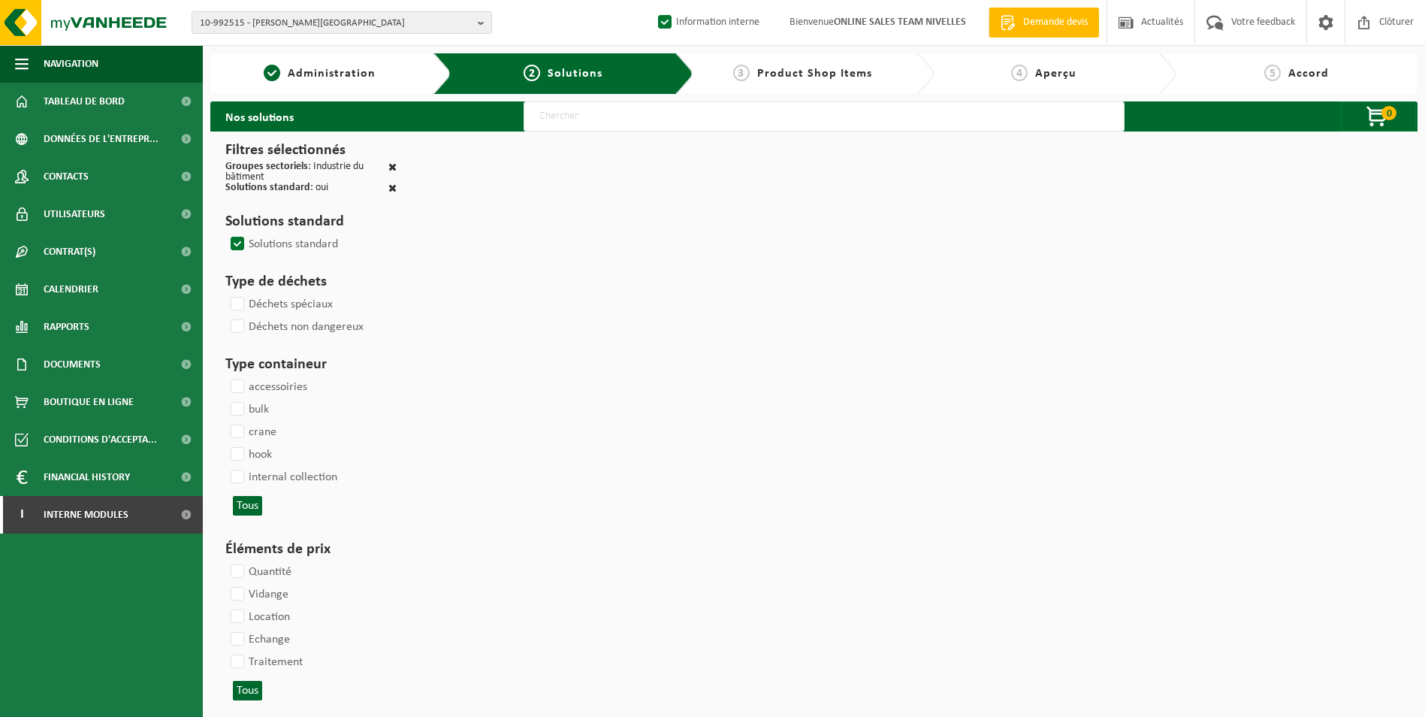
select select
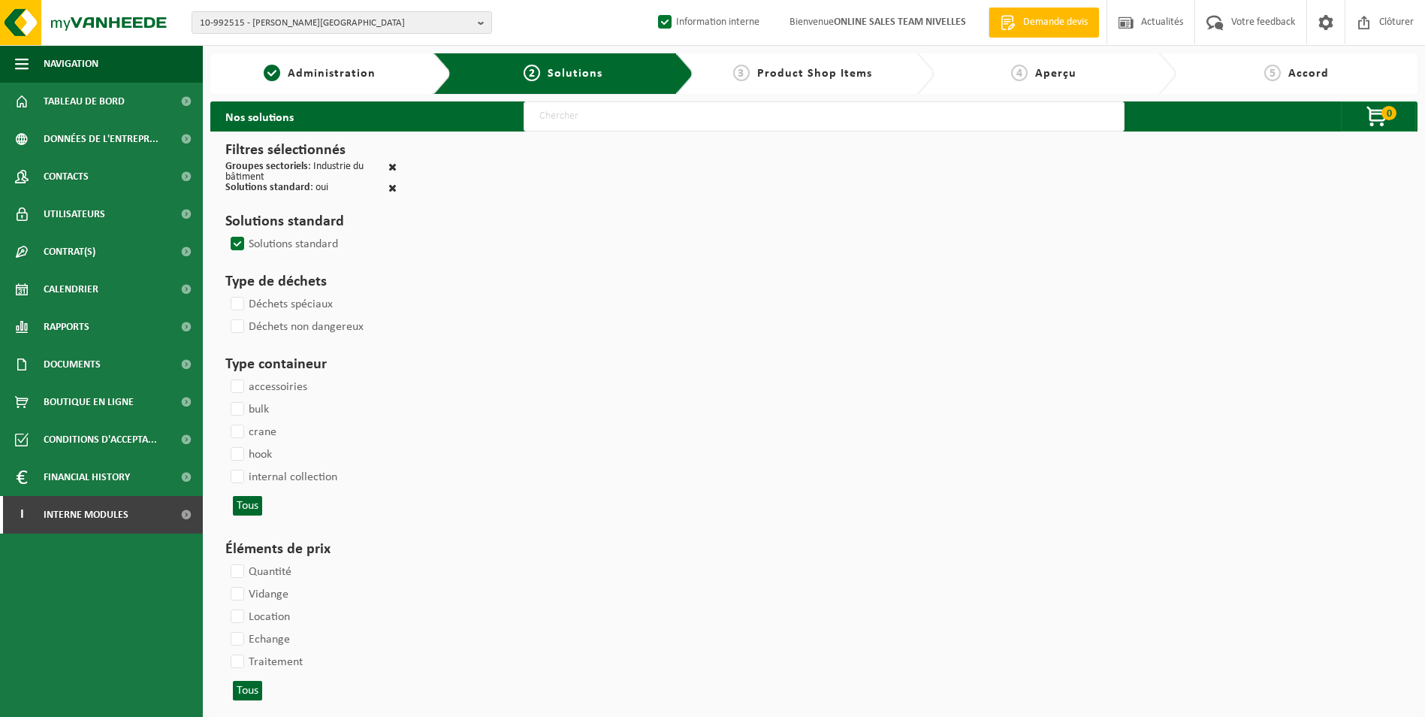
select select
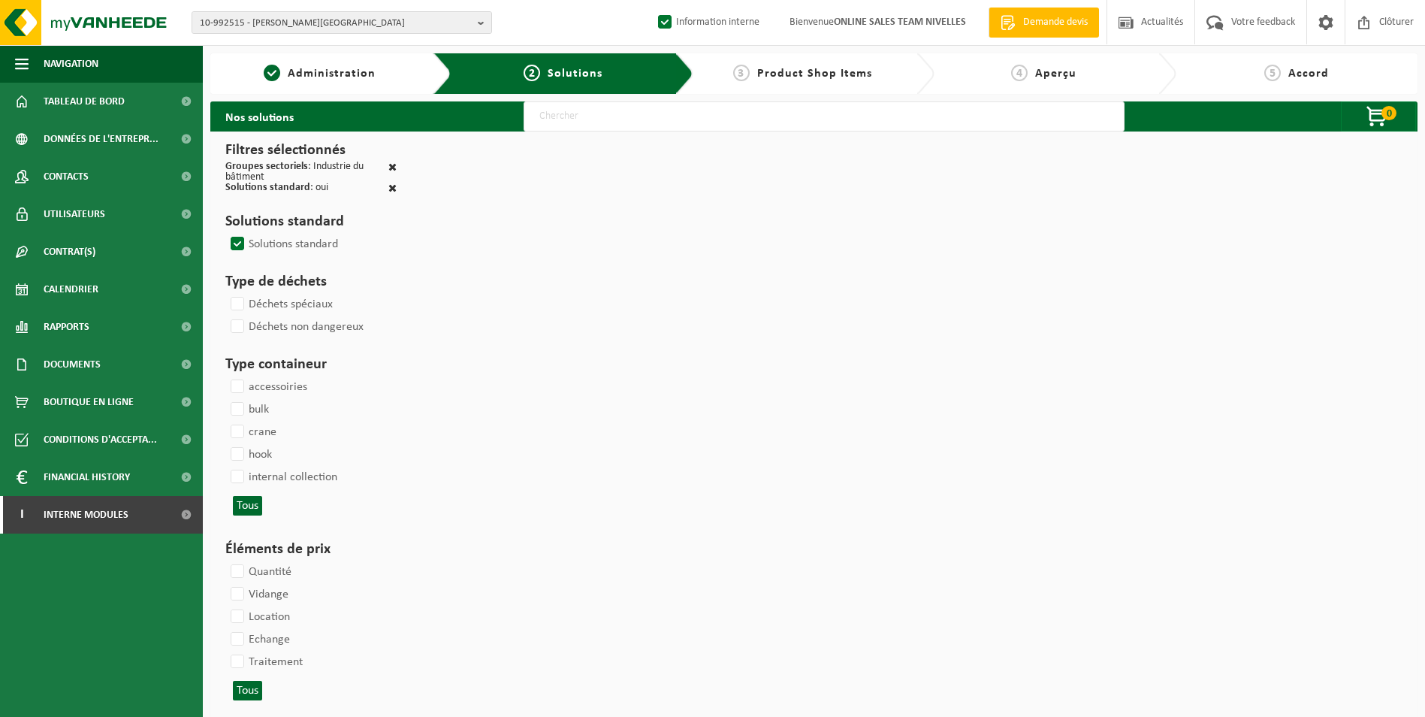
select select
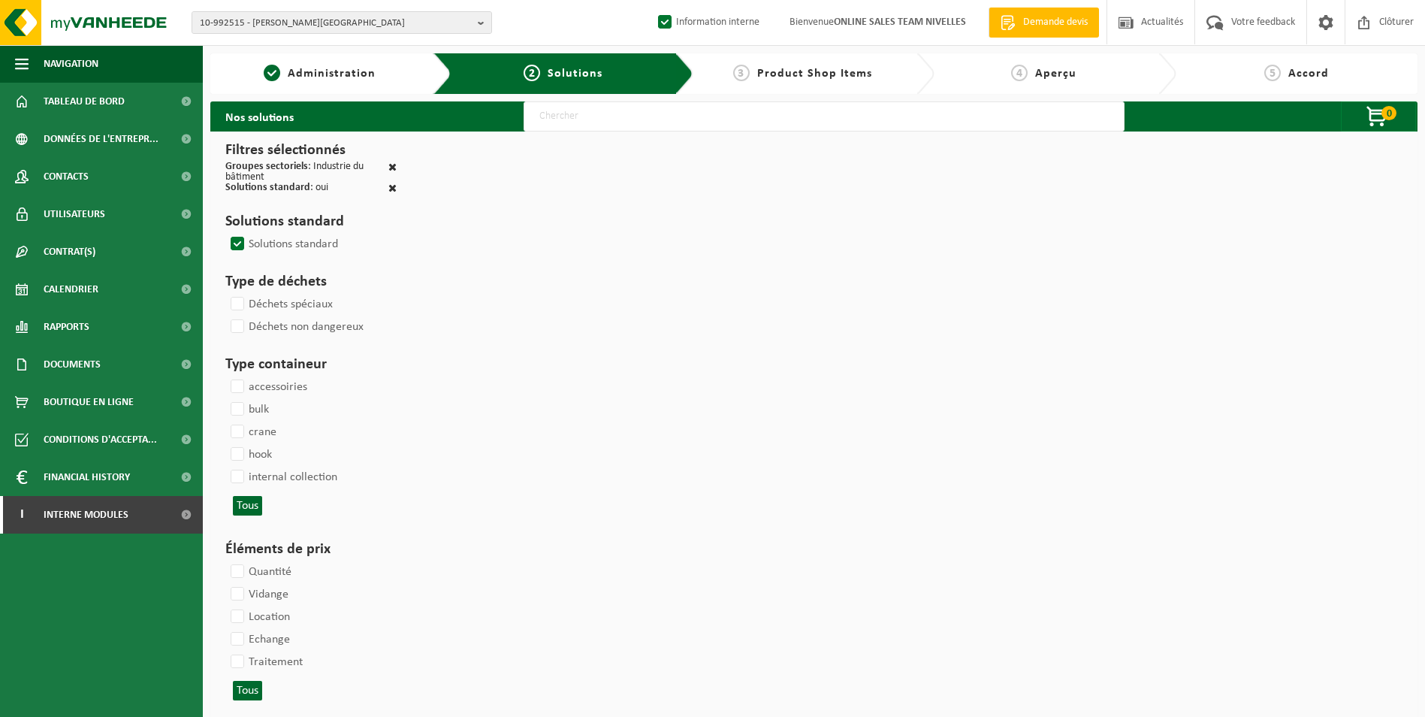
select select
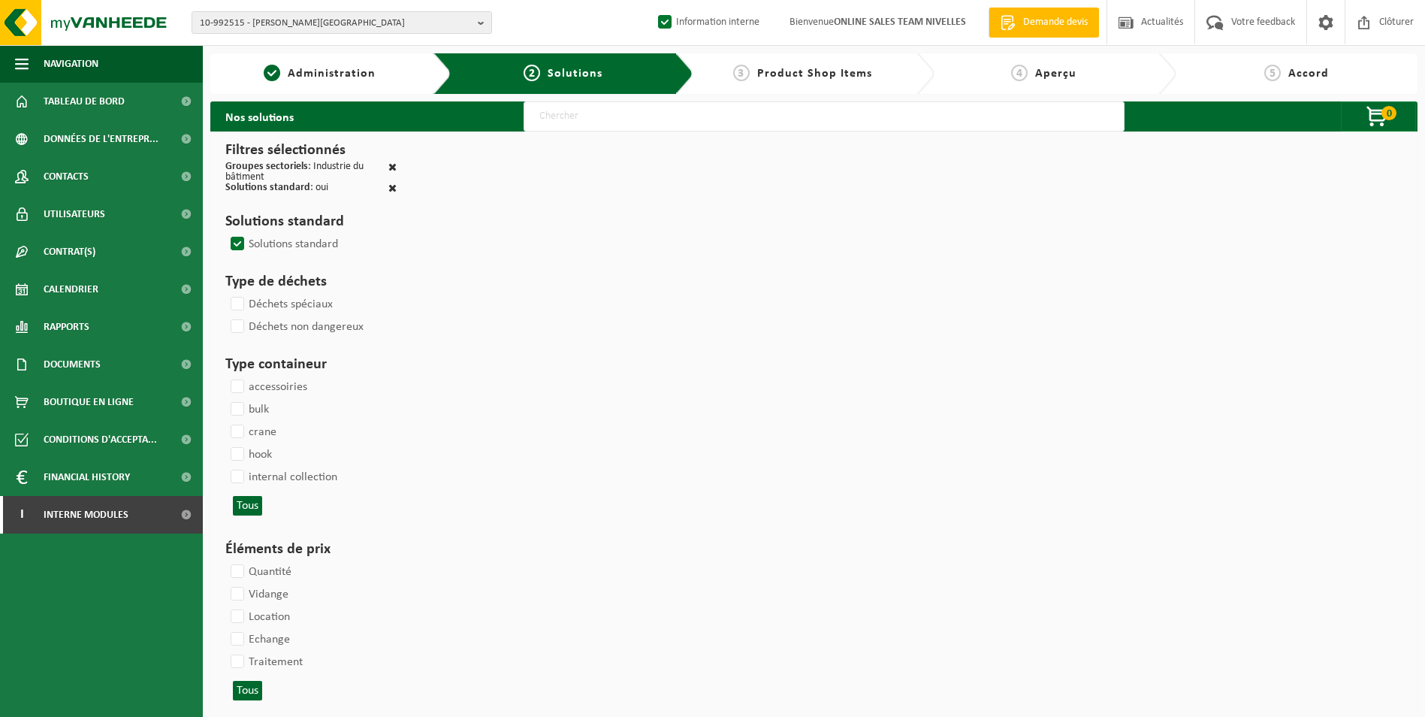
select select
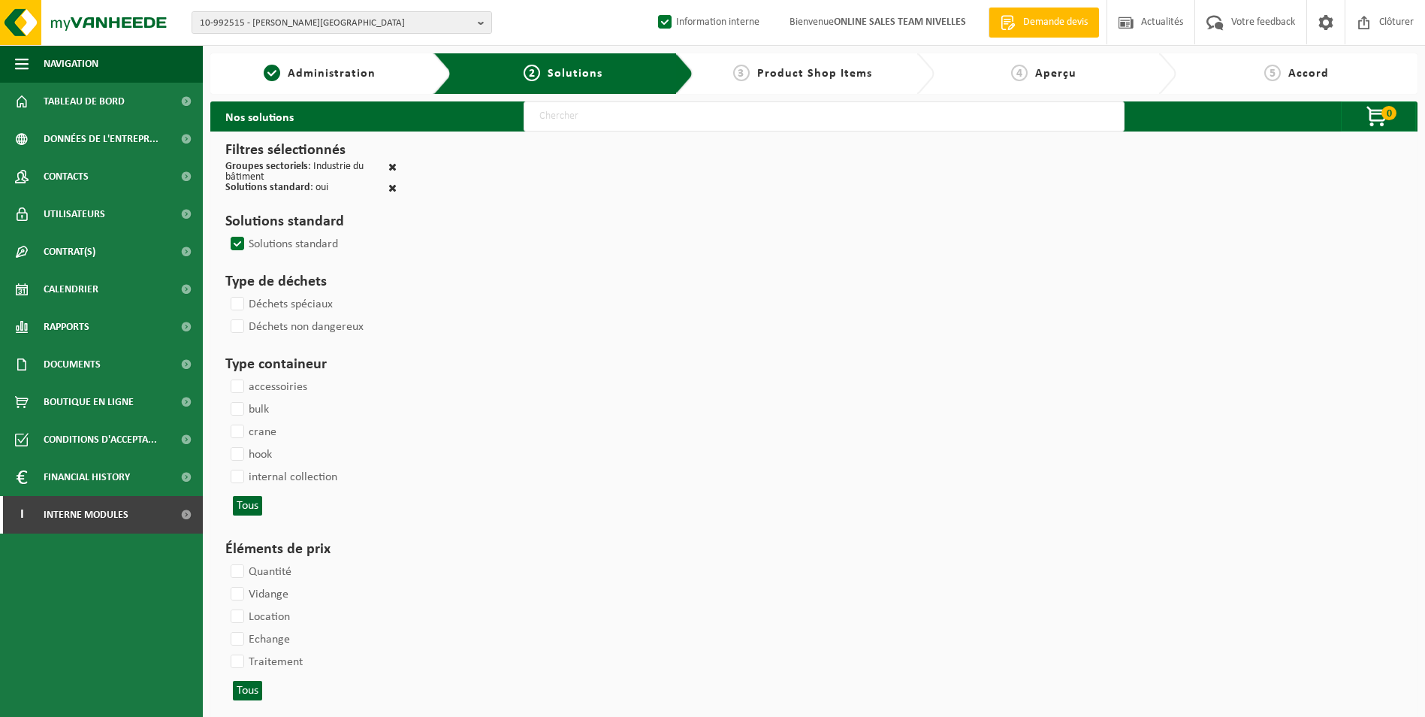
select select
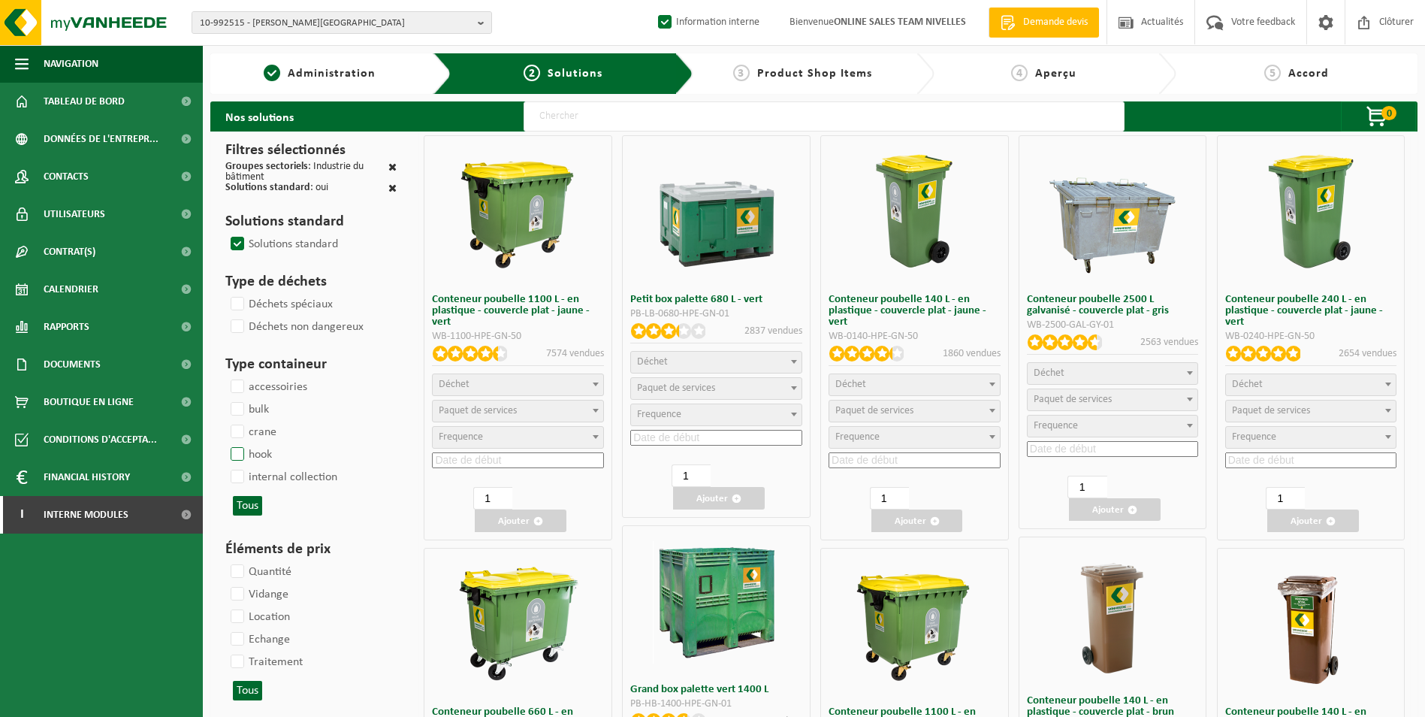
click at [248, 455] on label "hook" at bounding box center [250, 454] width 44 height 23
click at [225, 443] on input "hook" at bounding box center [225, 443] width 1 height 1
checkbox input "true"
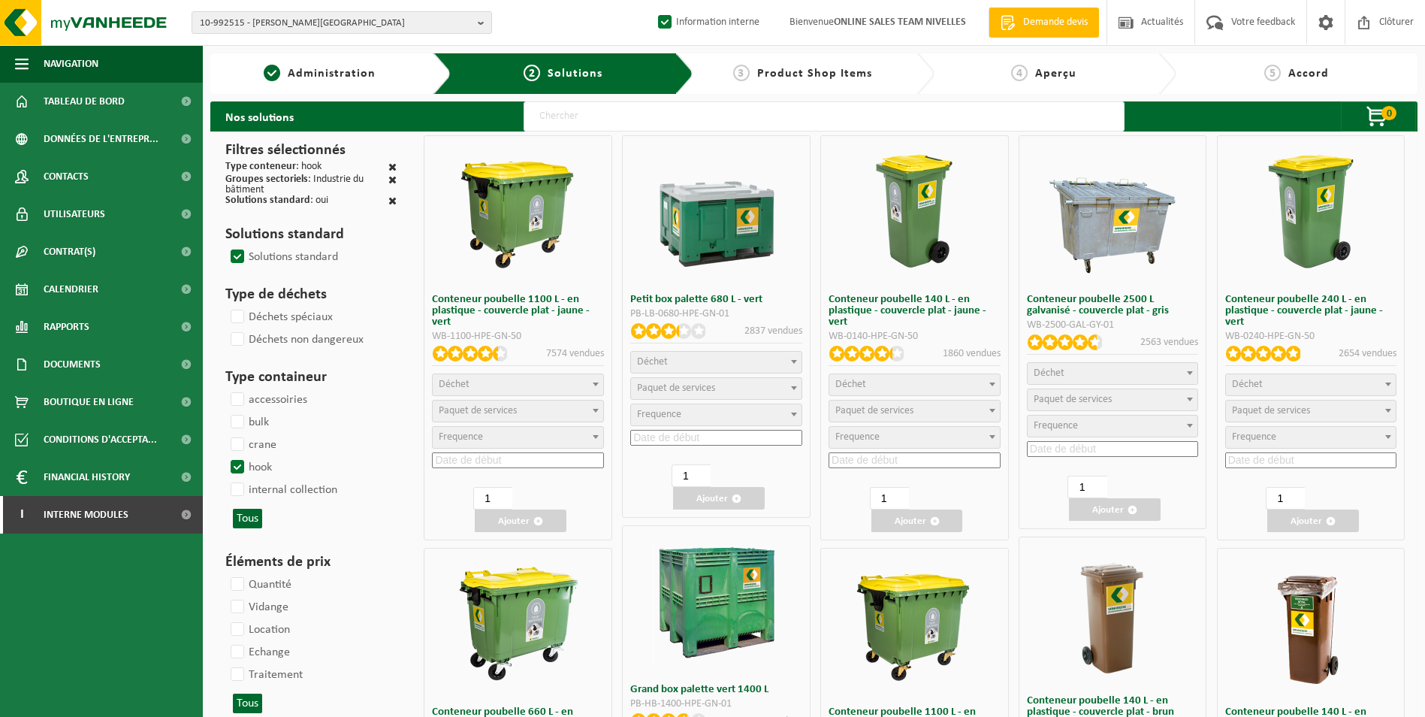
select select
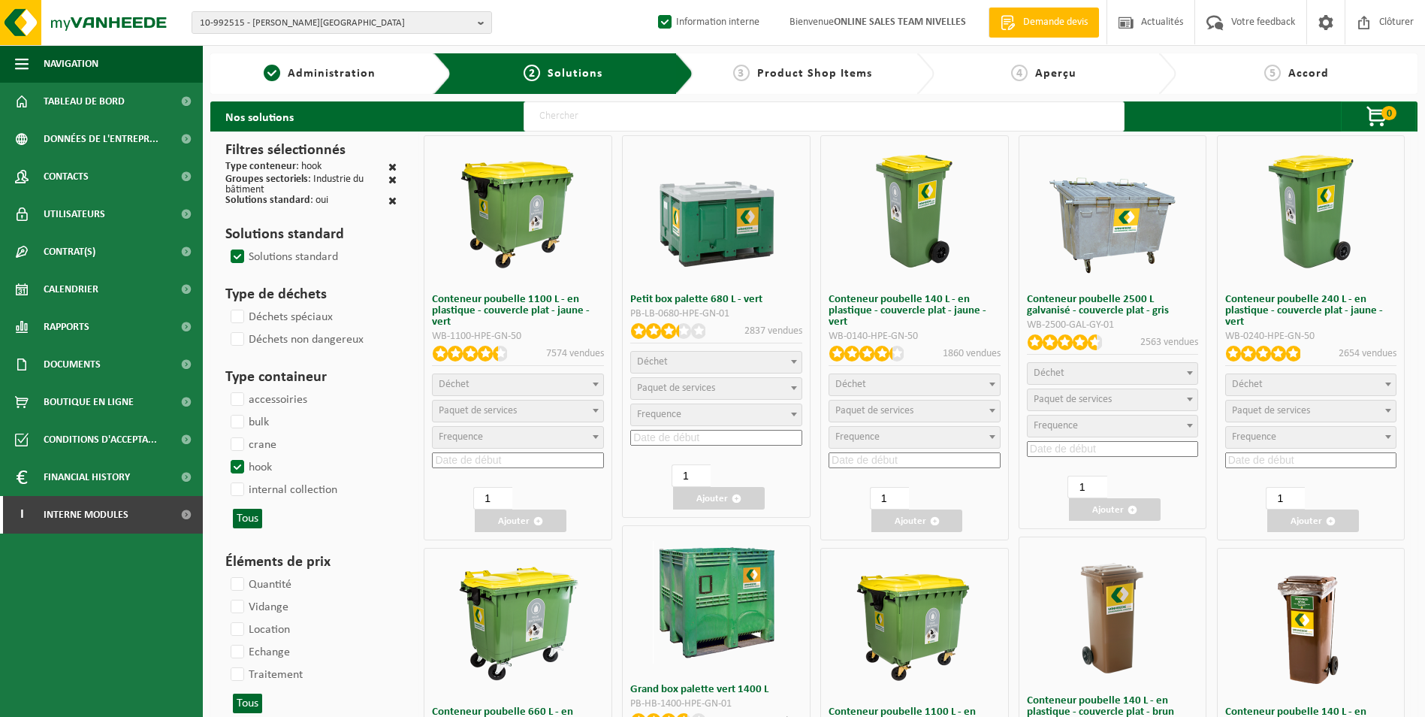
select select
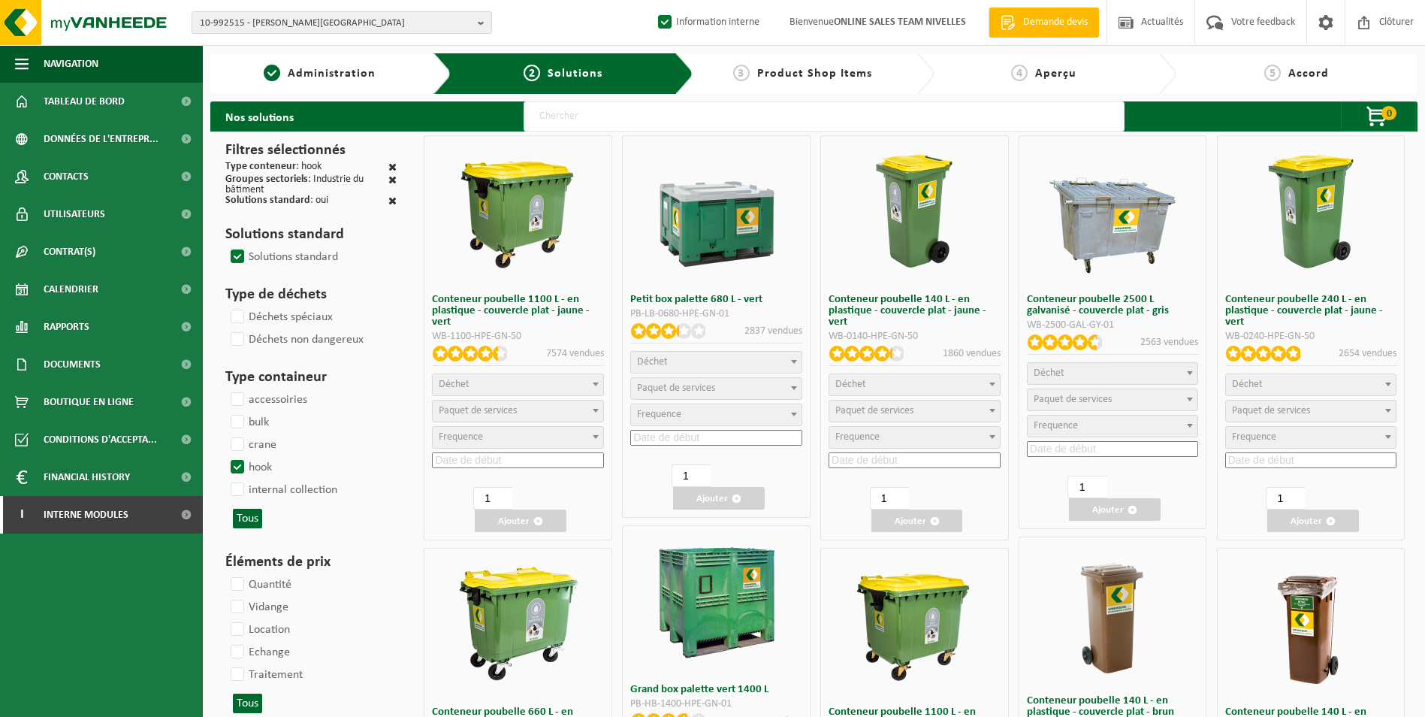
select select
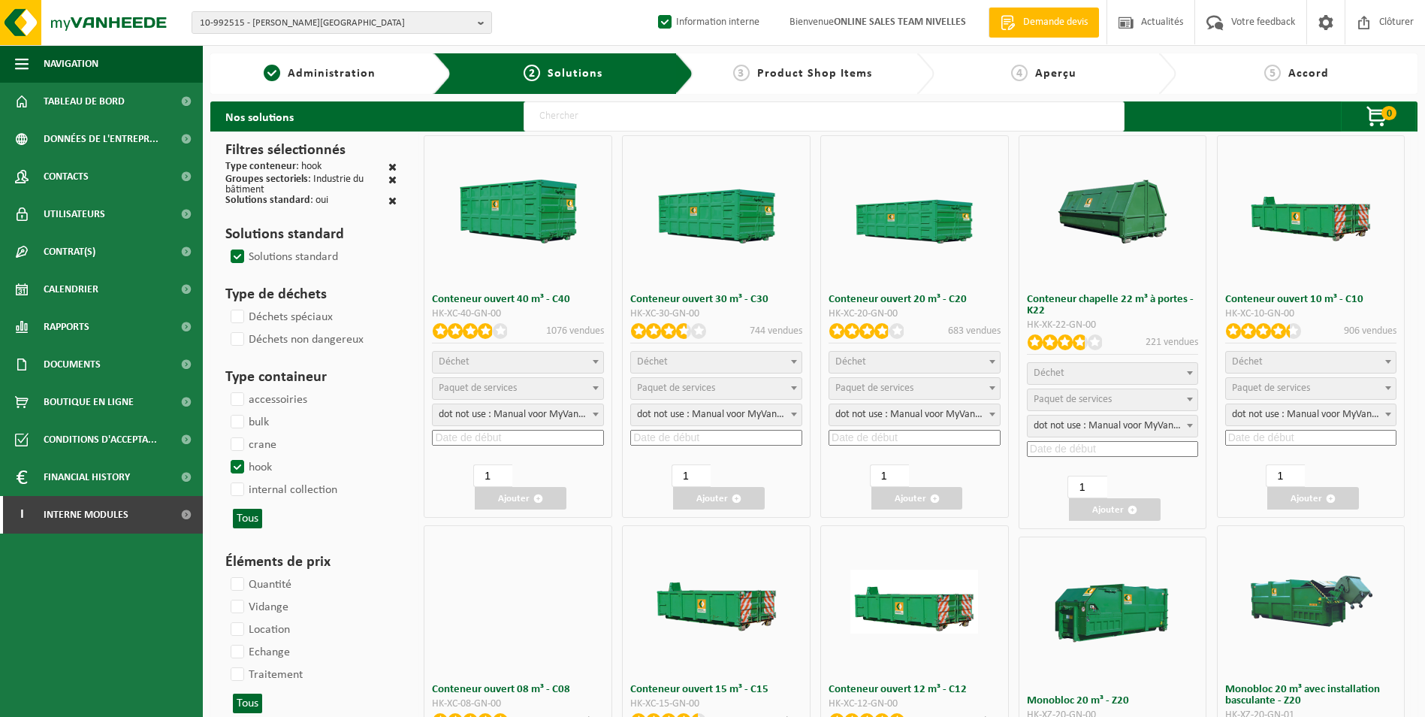
select select
select select "25"
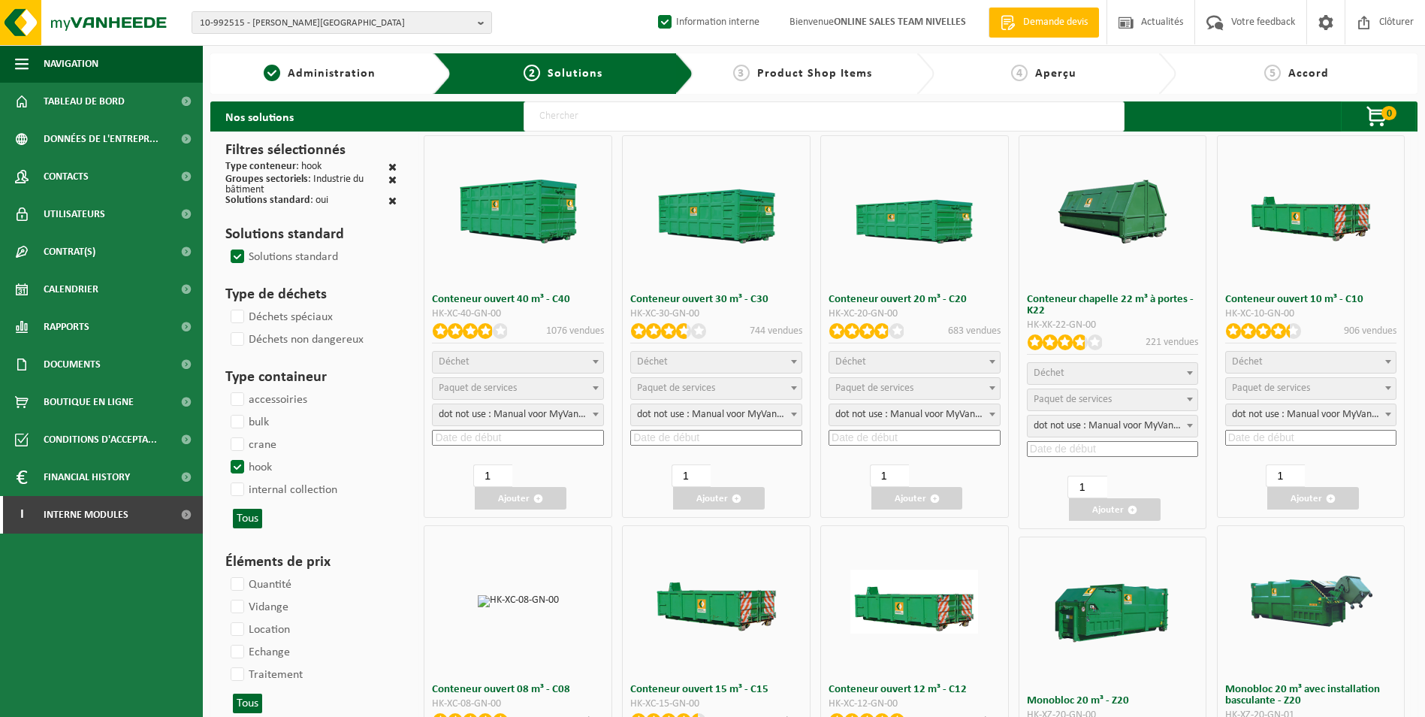
select select
select select "197"
select select "25"
select select "8"
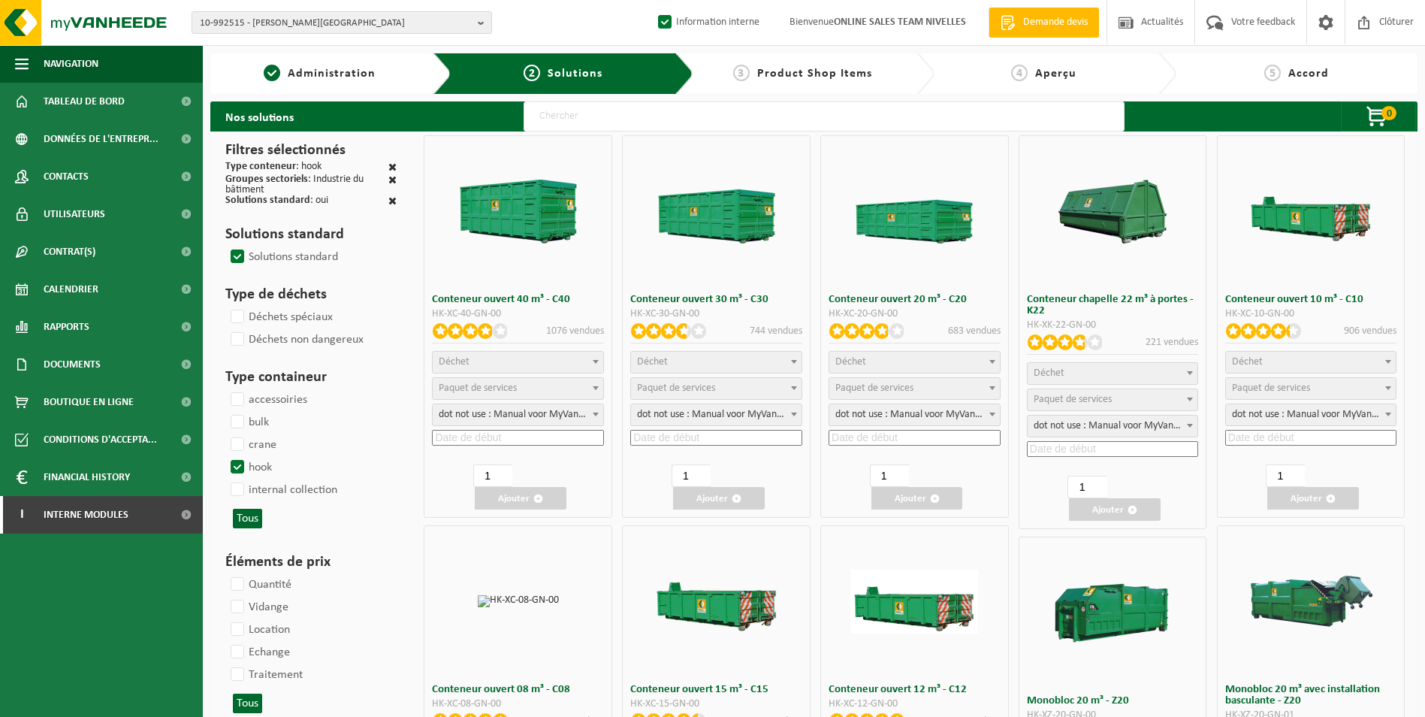
select select "25"
select select "7"
select select
select select "7"
select select
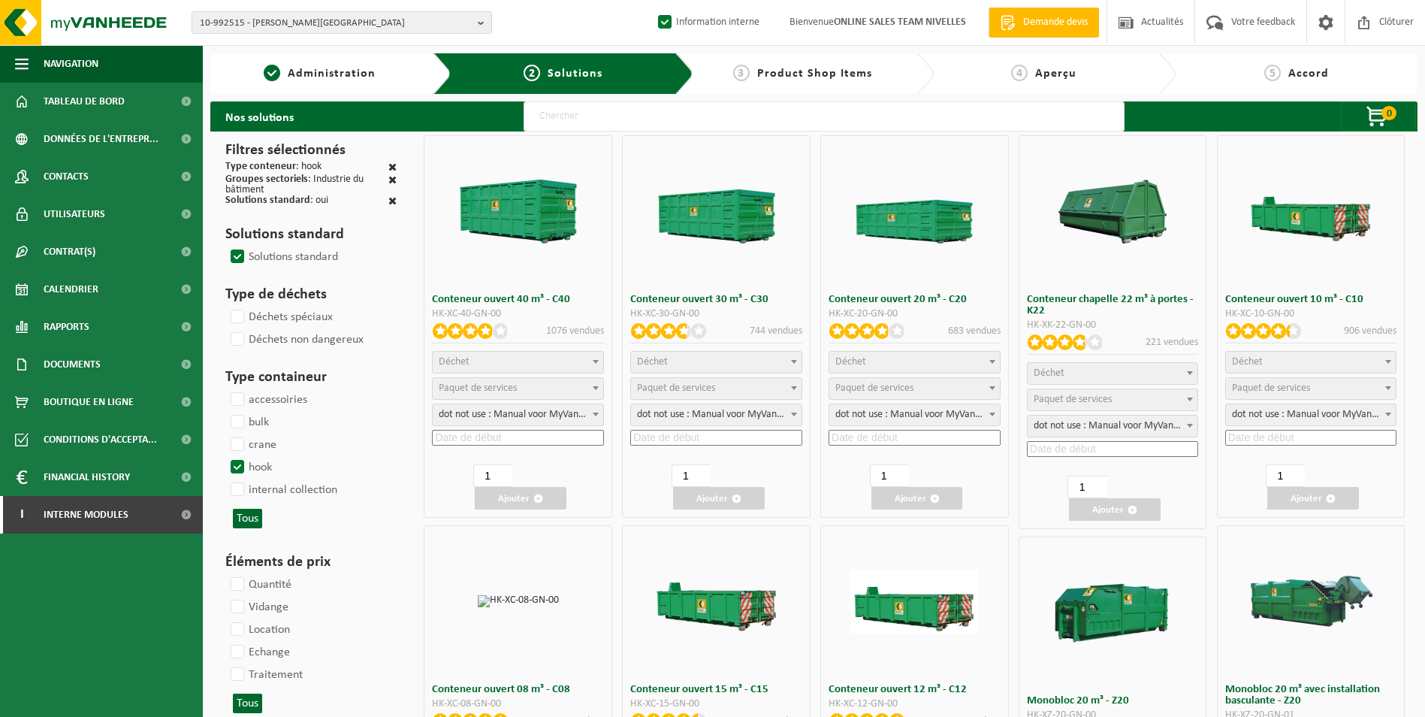
select select "25"
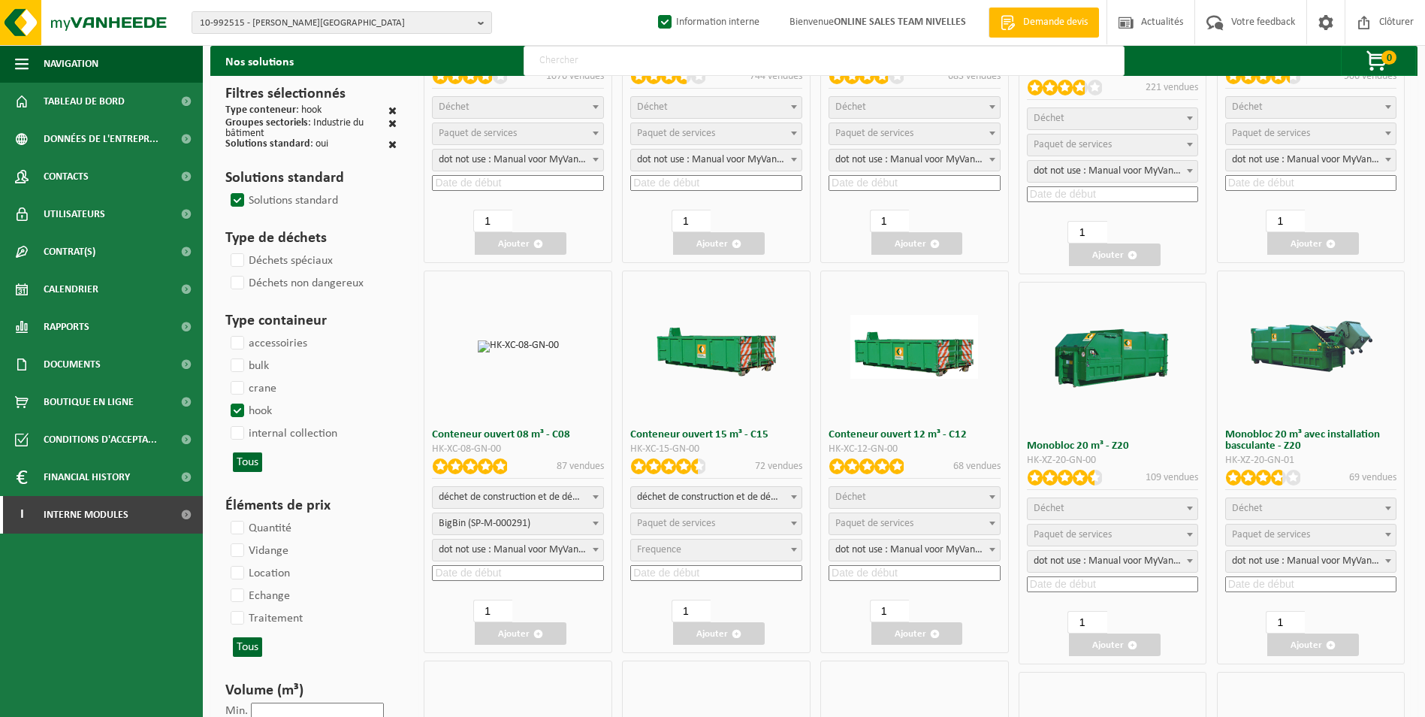
scroll to position [301, 0]
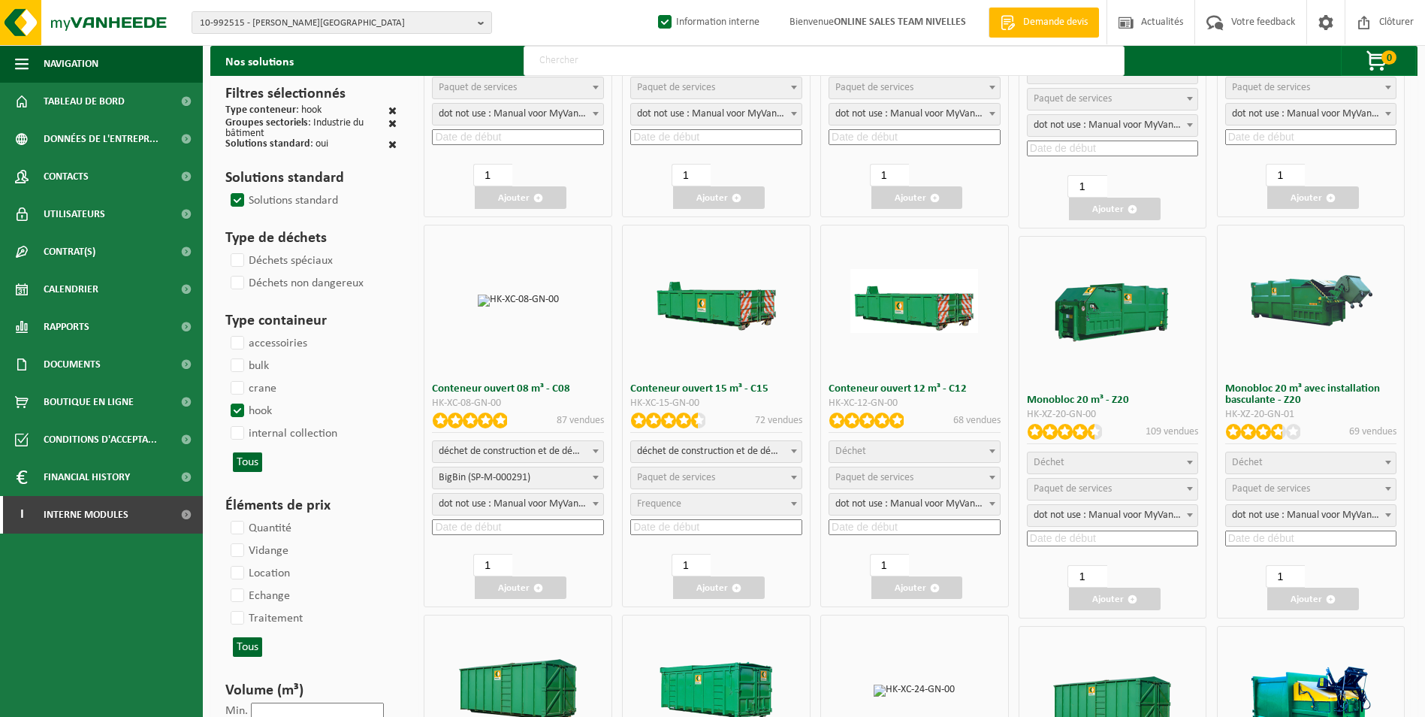
click at [714, 448] on span "déchet de construction et de démolition mélangé (inerte et non inerte)" at bounding box center [716, 451] width 171 height 21
select select
click at [696, 476] on span "Paquet de services" at bounding box center [676, 477] width 78 height 11
select select "197"
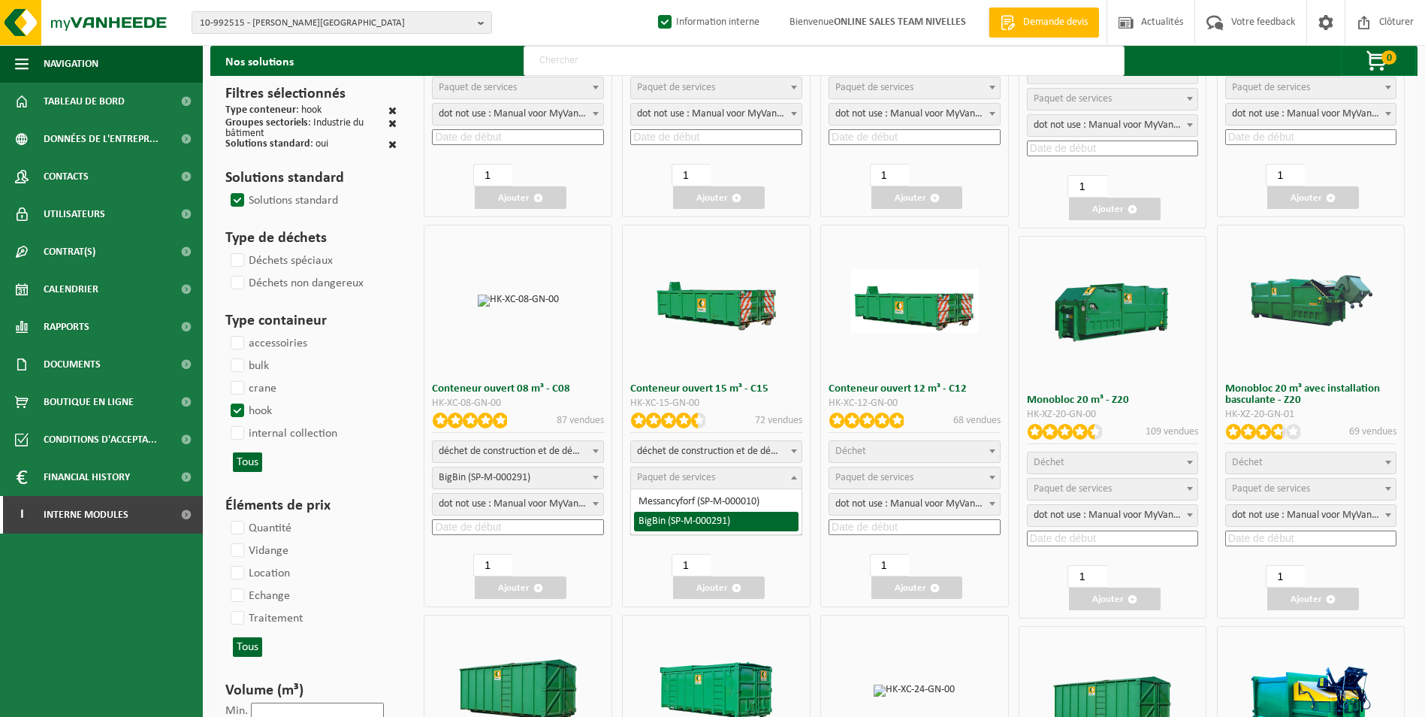
select select "25"
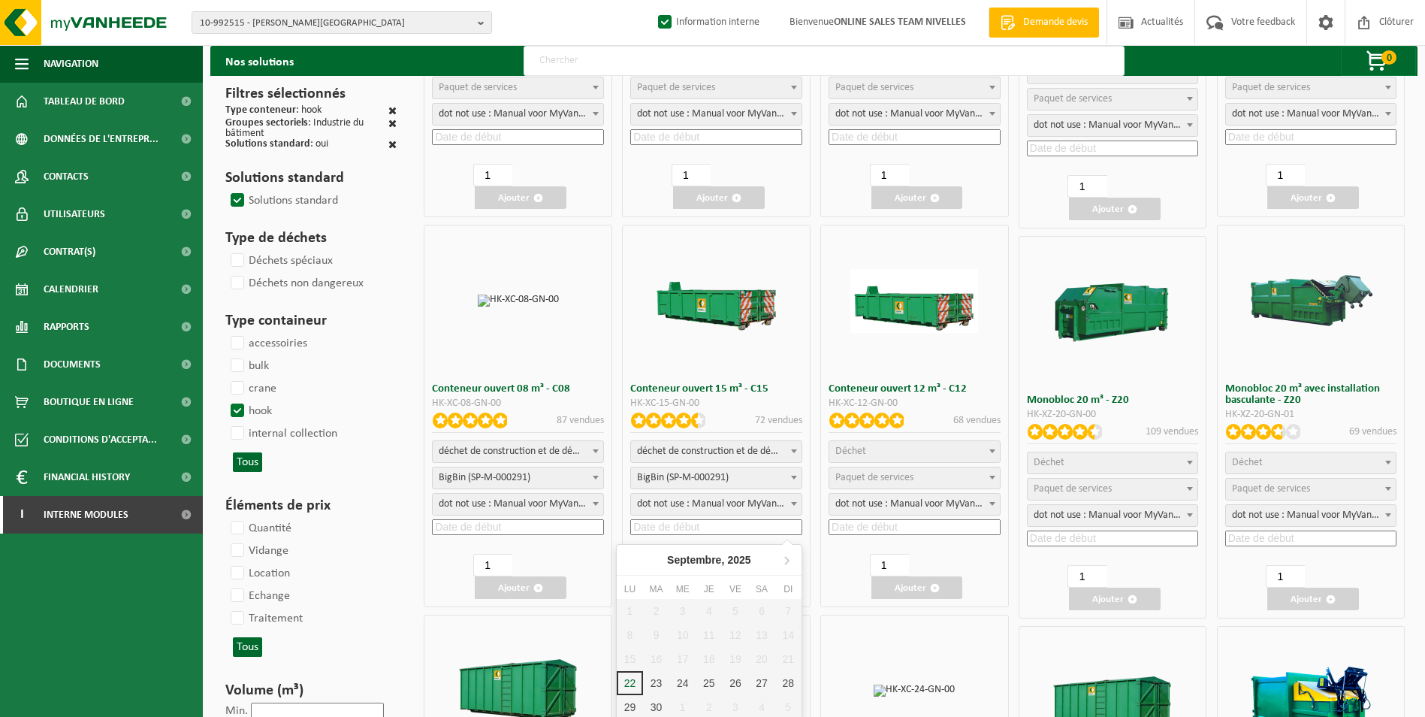
click at [677, 522] on input at bounding box center [716, 527] width 172 height 16
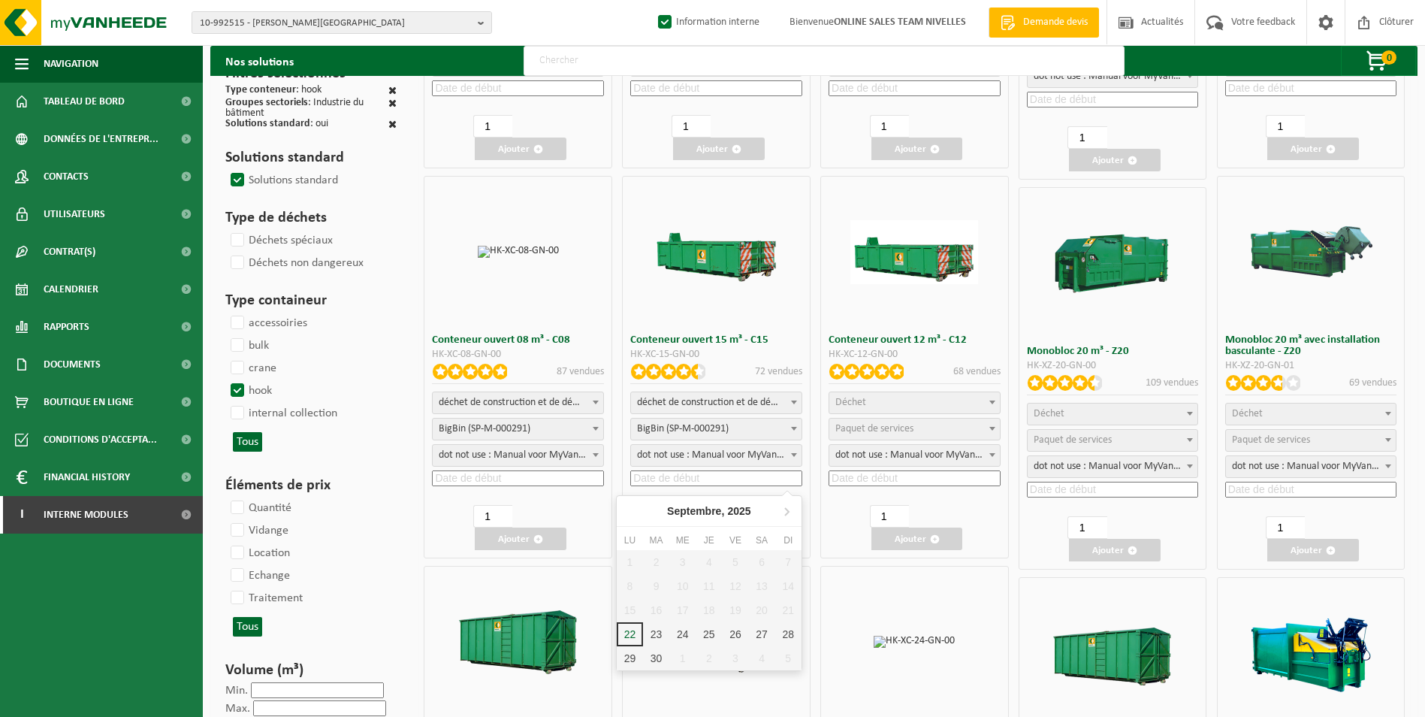
scroll to position [376, 0]
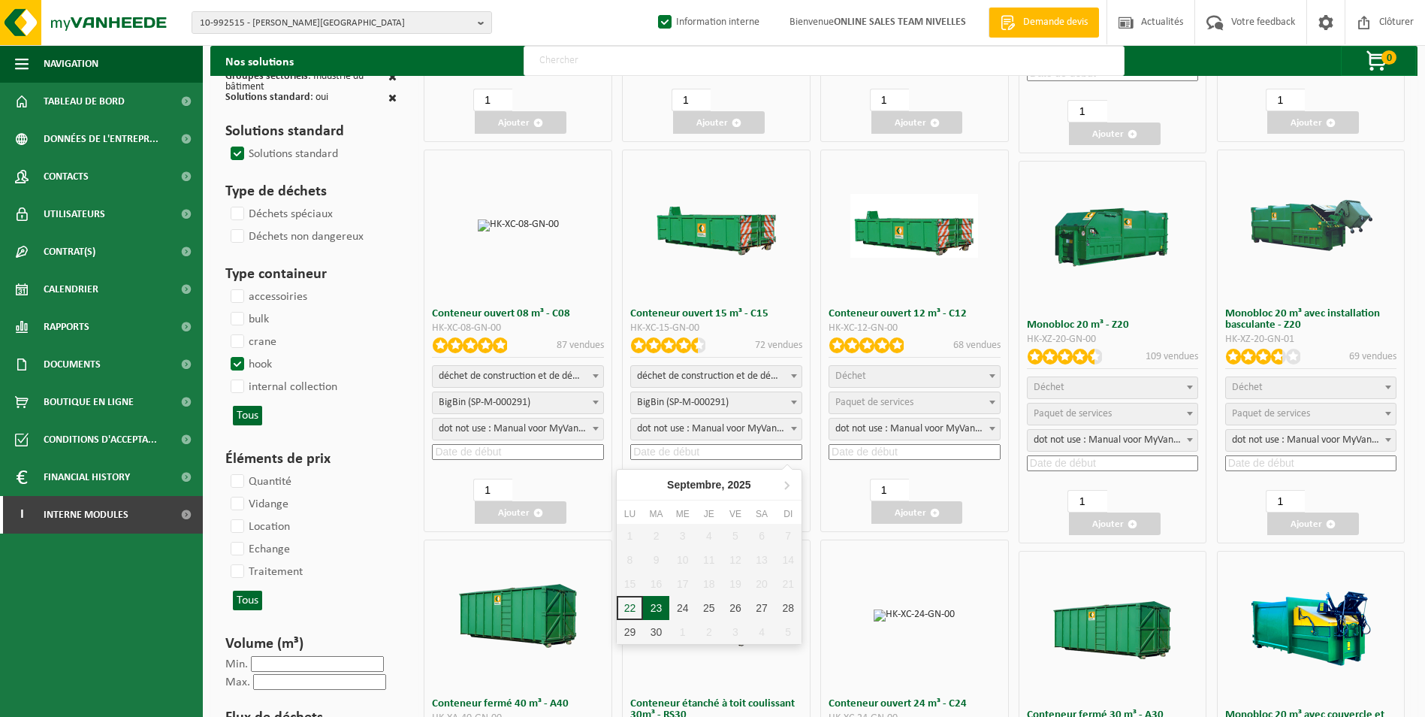
click at [656, 608] on div "23" at bounding box center [656, 608] width 26 height 24
type input "2025-09-23"
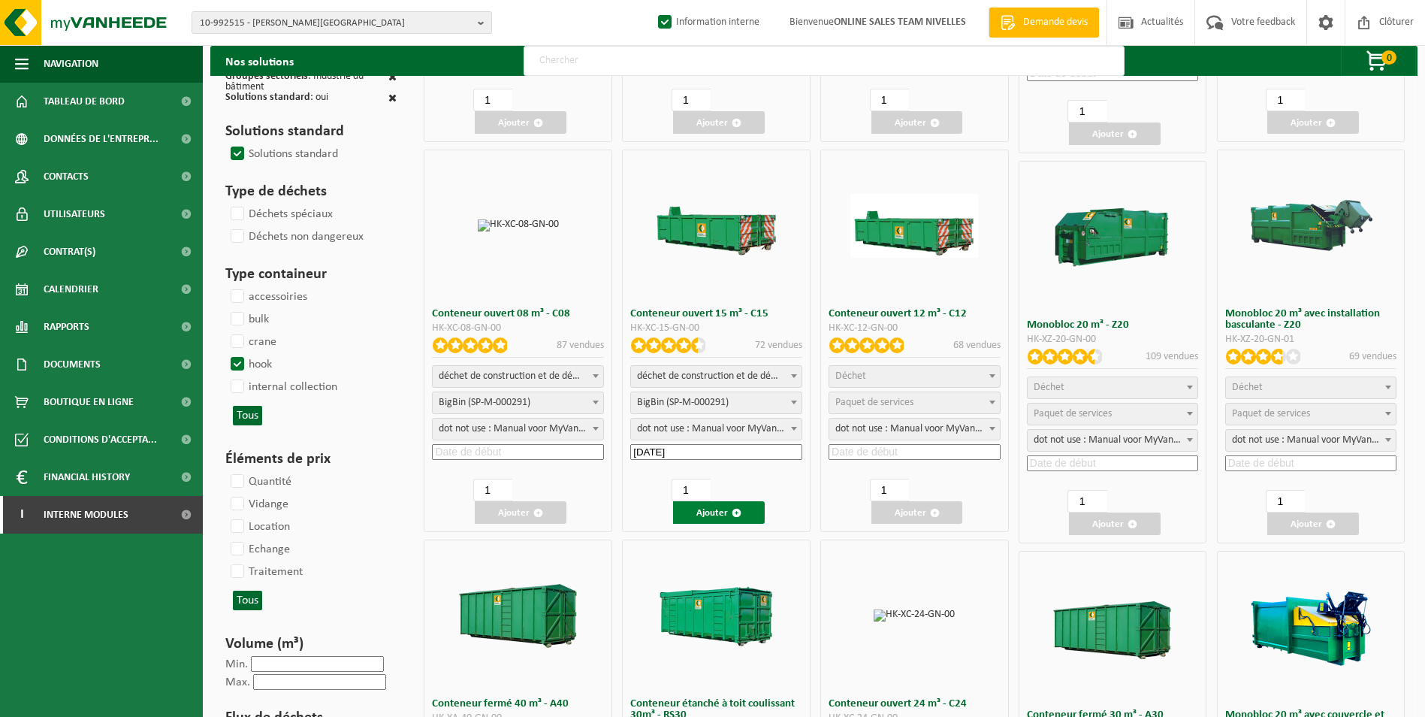
click at [726, 507] on button "Ajouter" at bounding box center [719, 512] width 92 height 23
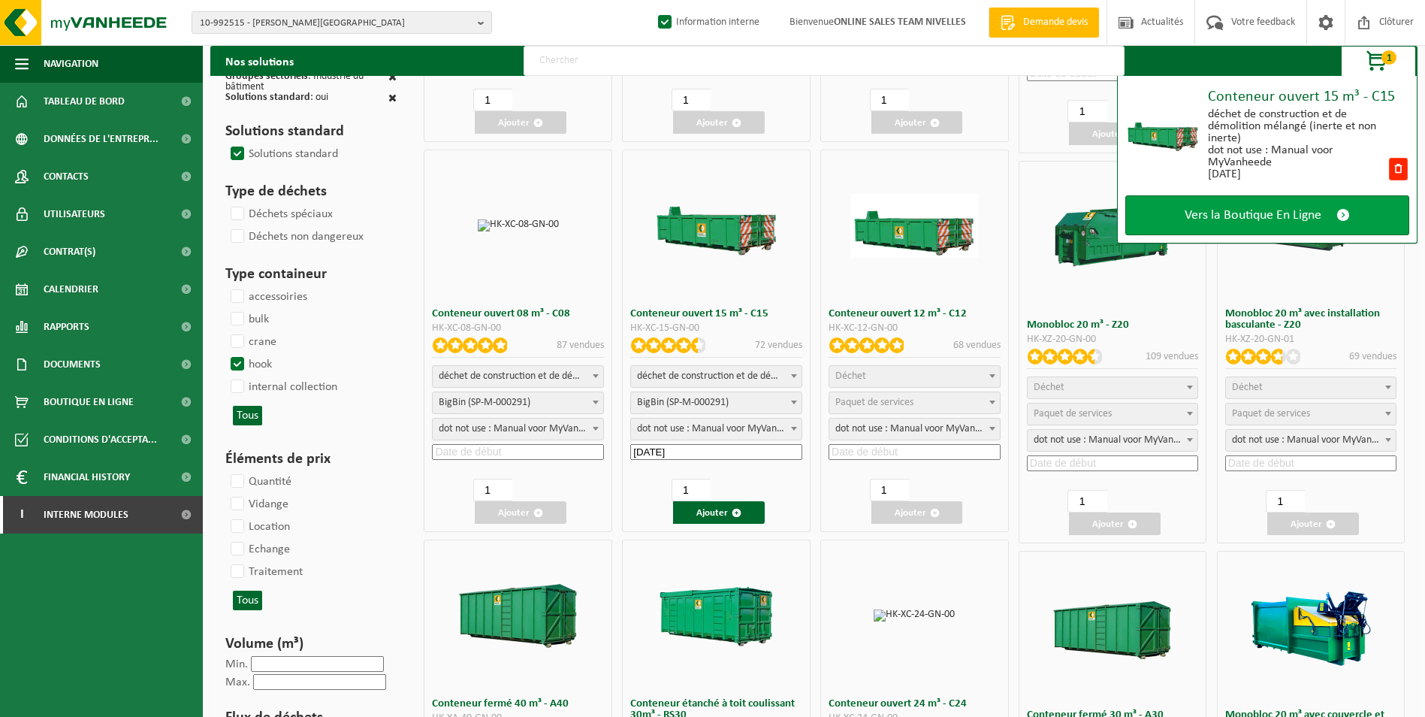
click at [1286, 217] on span "Vers la Boutique En Ligne" at bounding box center [1253, 215] width 137 height 16
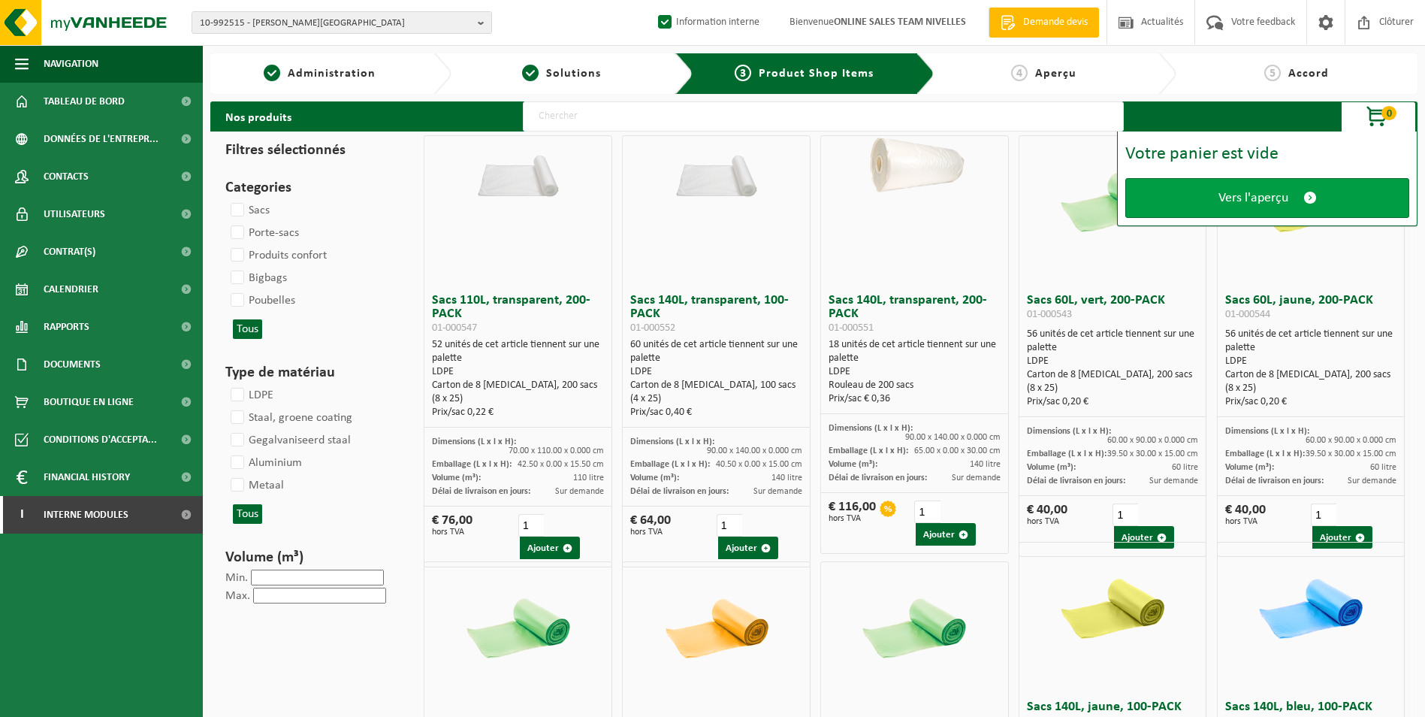
click at [1272, 198] on span "Vers l'aperçu" at bounding box center [1254, 198] width 70 height 16
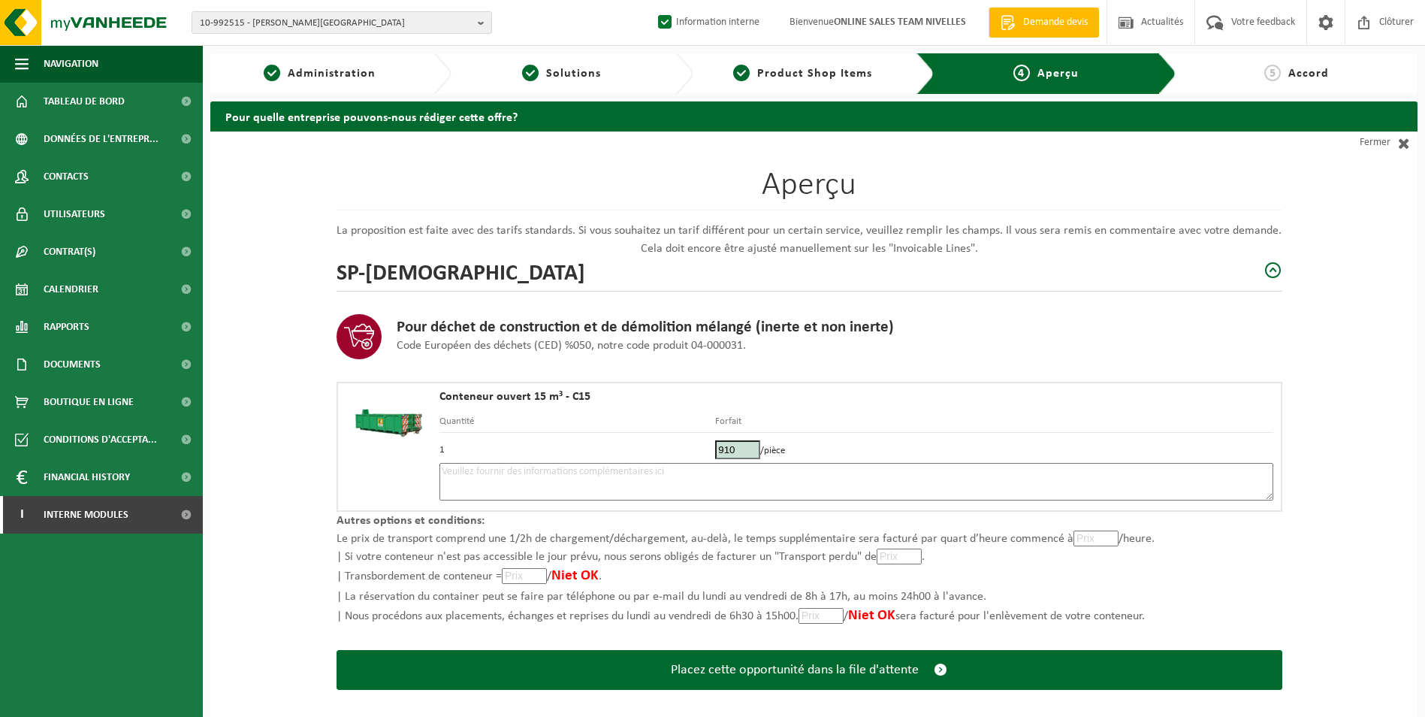
click at [588, 476] on textarea at bounding box center [857, 482] width 834 height 38
type textarea "p"
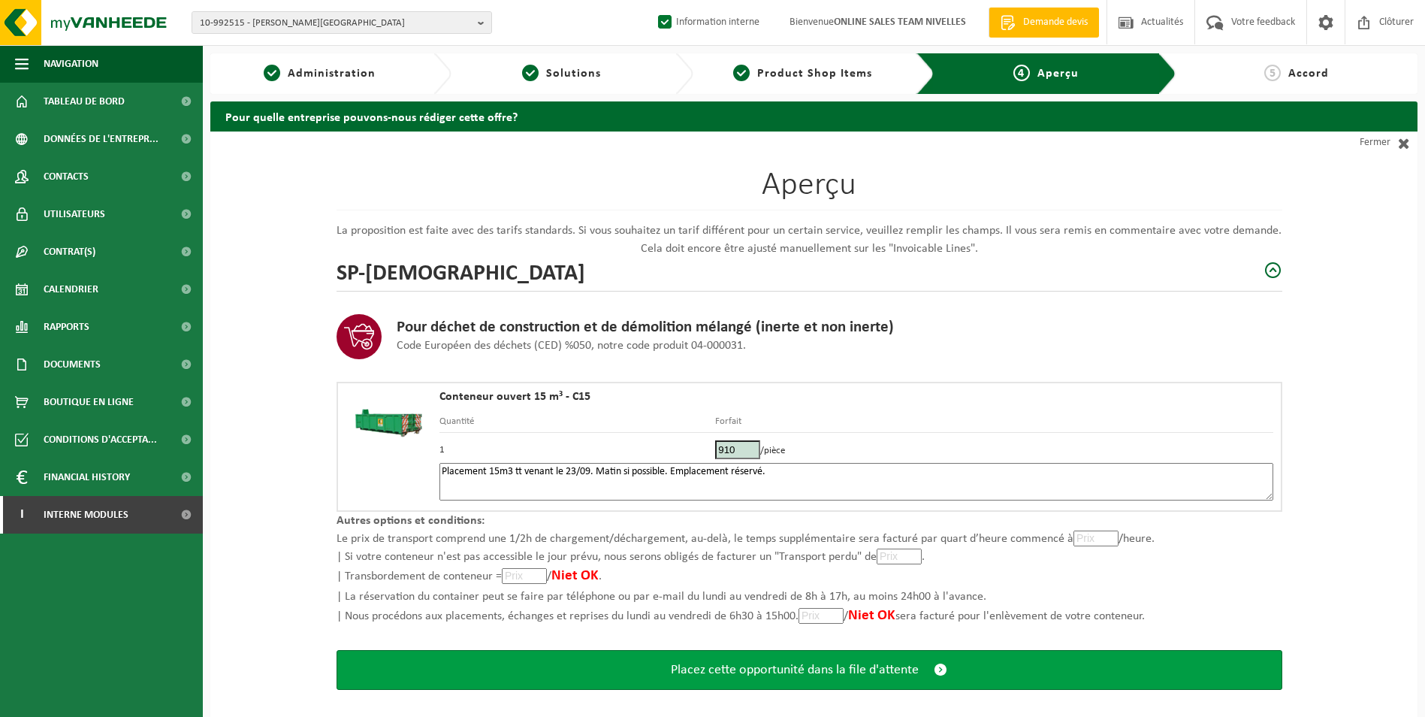
type textarea "Placement 15m3 tt venant le 23/09. Matin si possible. Emplacement réservé."
click at [831, 669] on span "Placez cette opportunité dans la file d'attente" at bounding box center [795, 670] width 248 height 16
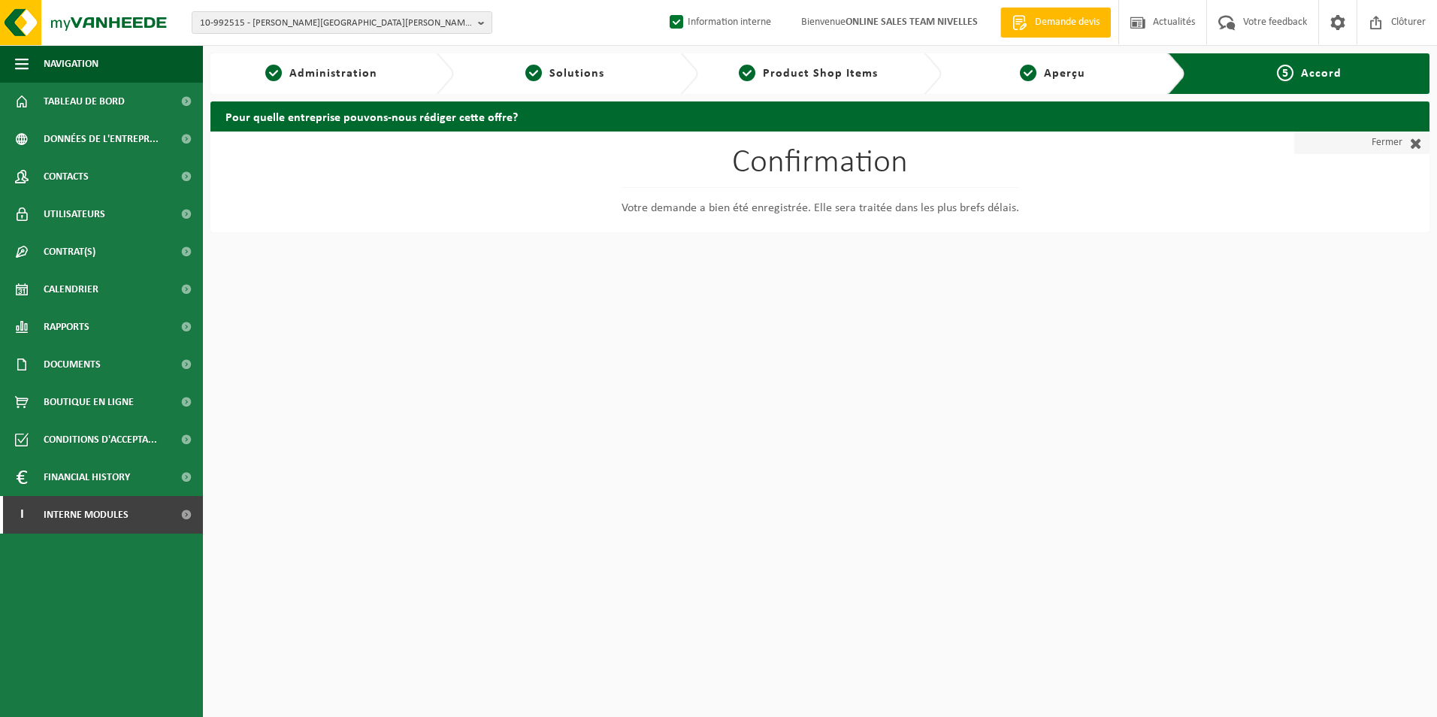
click at [1410, 147] on span at bounding box center [1412, 142] width 20 height 15
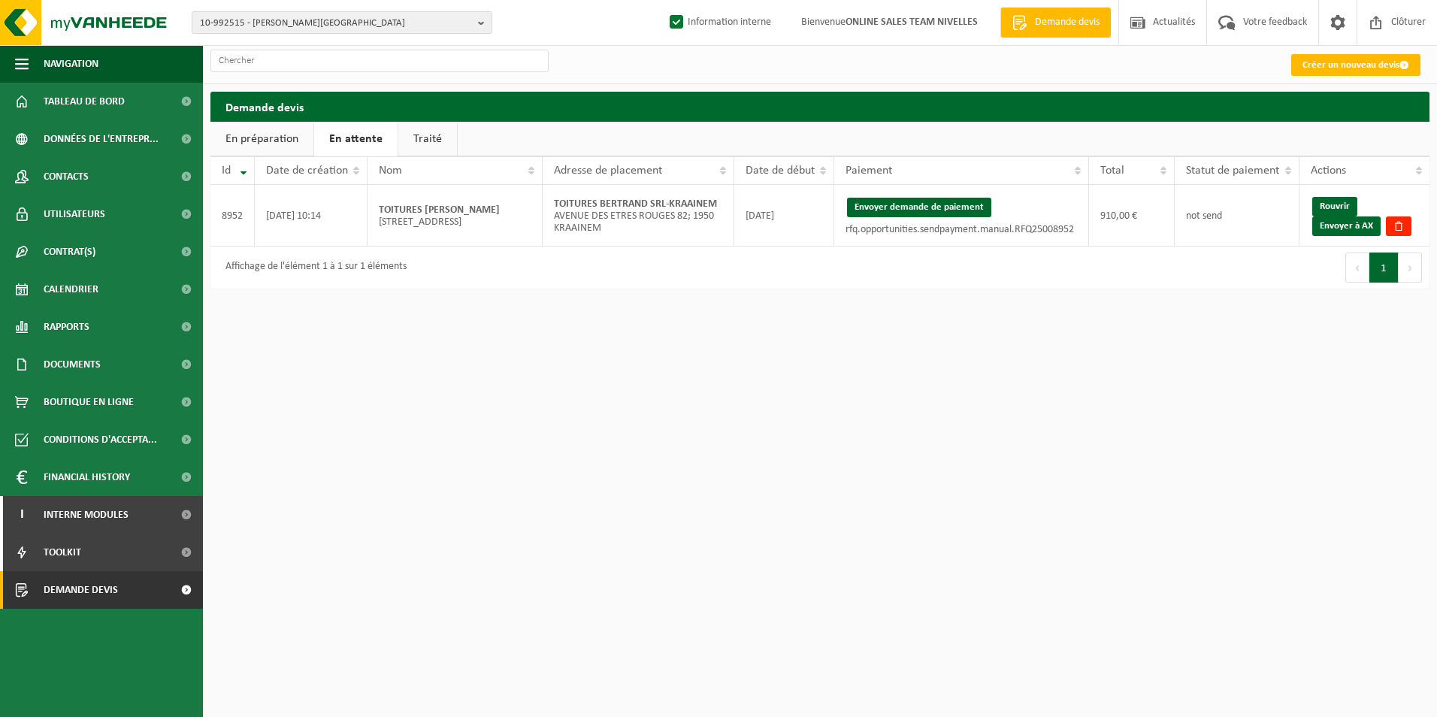
drag, startPoint x: 1346, startPoint y: 228, endPoint x: 802, endPoint y: 68, distance: 566.8
click at [1346, 228] on link "Envoyer à AX" at bounding box center [1346, 226] width 68 height 20
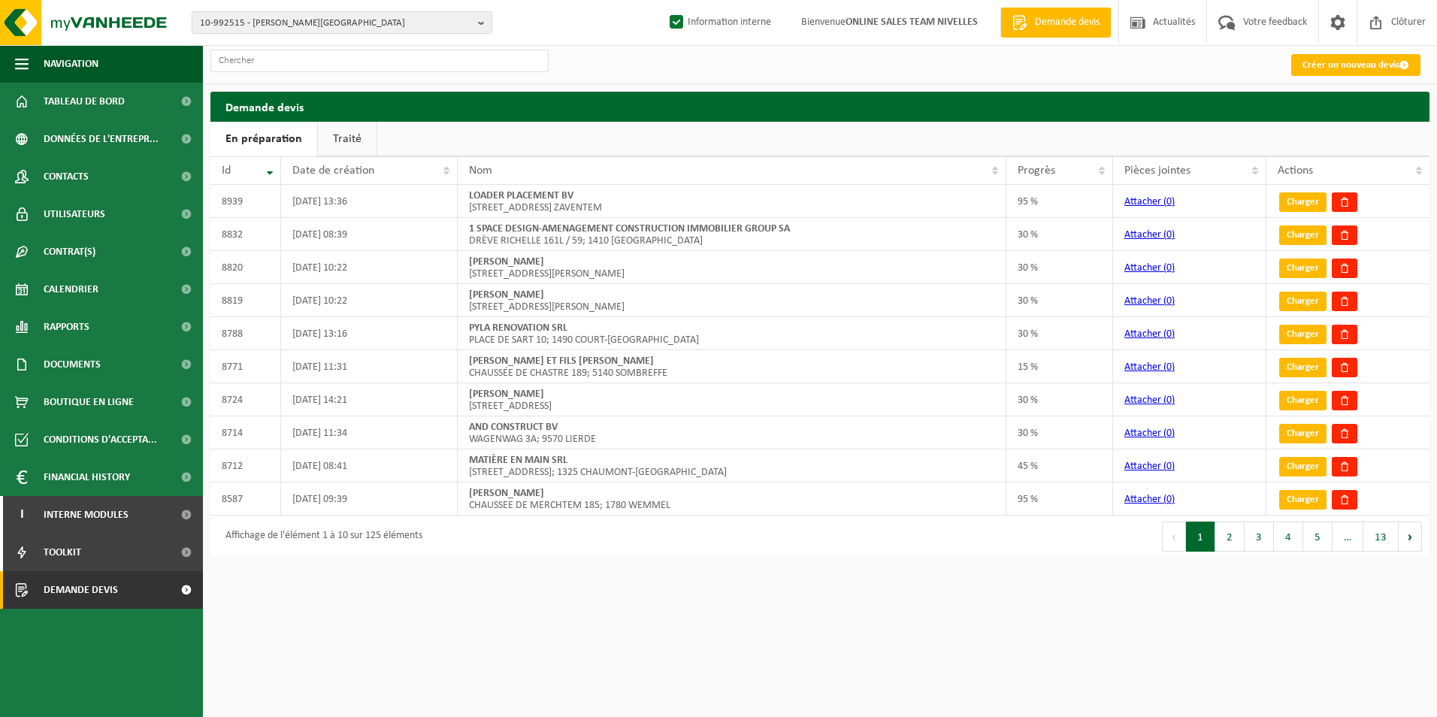
click at [353, 143] on link "Traité" at bounding box center [347, 139] width 59 height 35
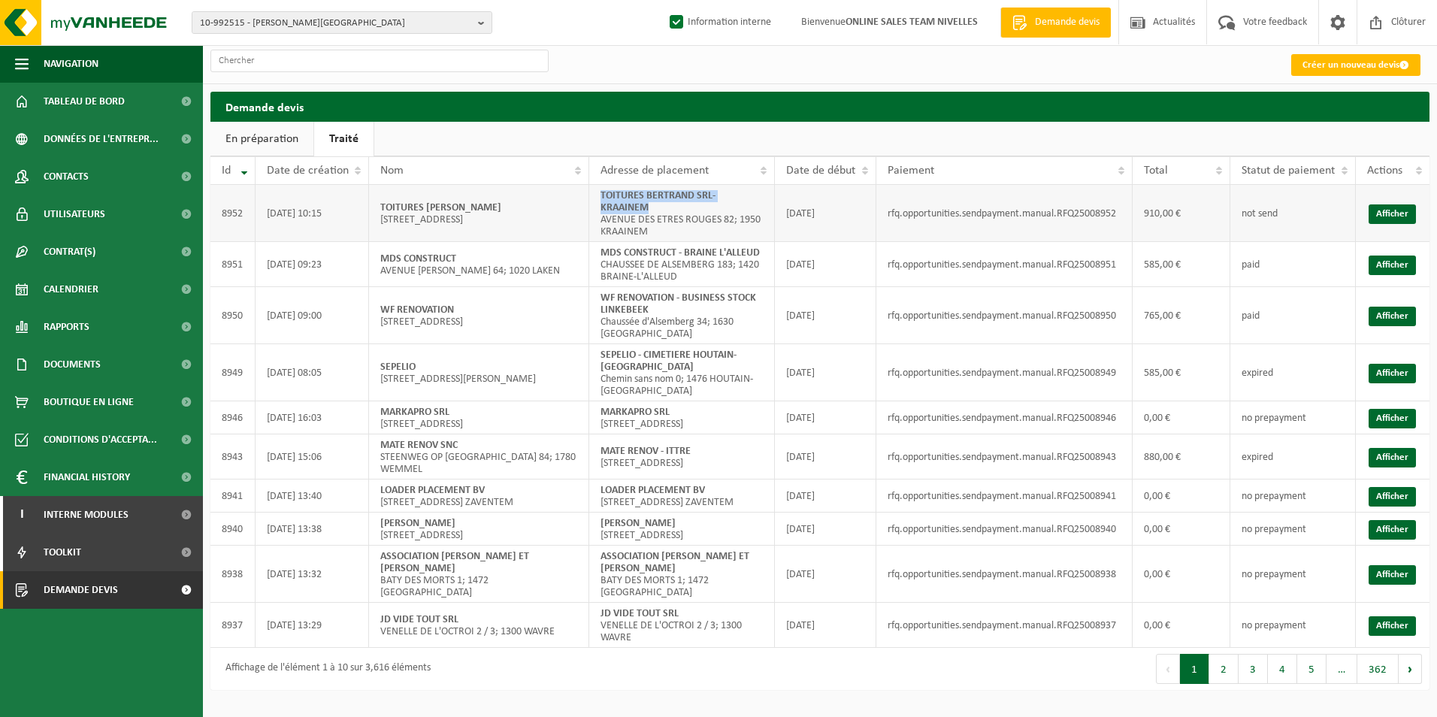
drag, startPoint x: 600, startPoint y: 192, endPoint x: 672, endPoint y: 209, distance: 74.2
click at [672, 209] on td "TOITURES BERTRAND SRL-KRAAINEM [STREET_ADDRESS]; 1950 KRAAINEM" at bounding box center [682, 213] width 186 height 57
copy strong "TOITURES BERTRAND SRL-KRAAINEM"
click at [1328, 67] on link "Créer un nouveau devis" at bounding box center [1355, 65] width 129 height 22
